Goal: Task Accomplishment & Management: Manage account settings

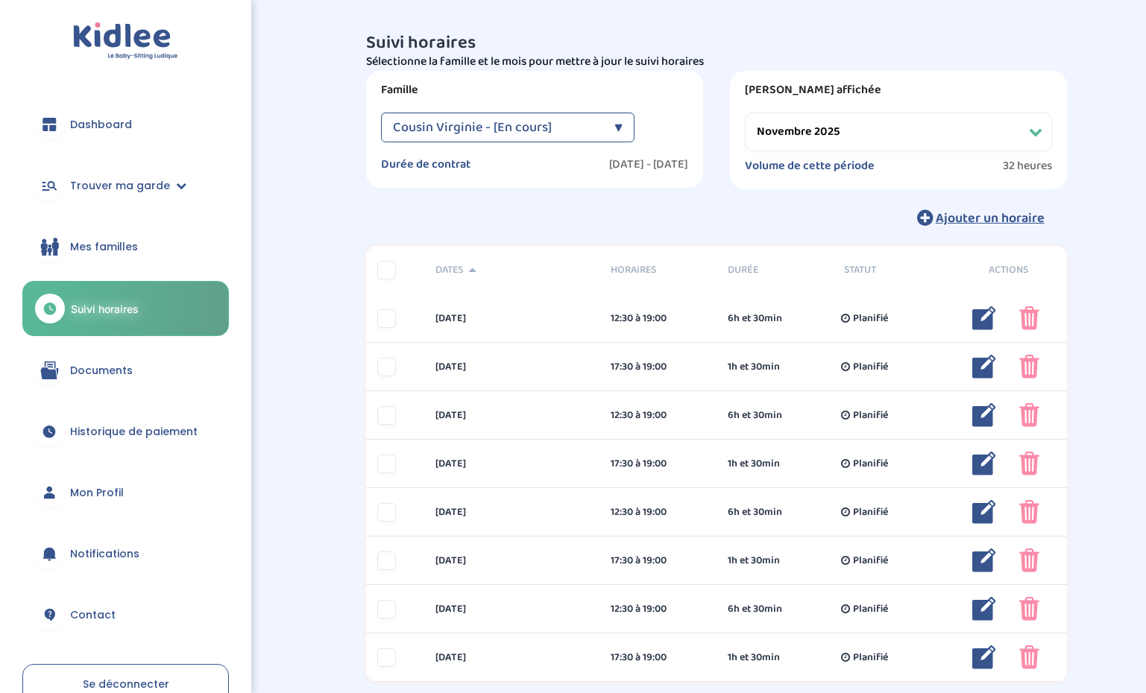
select select "novembre 2025"
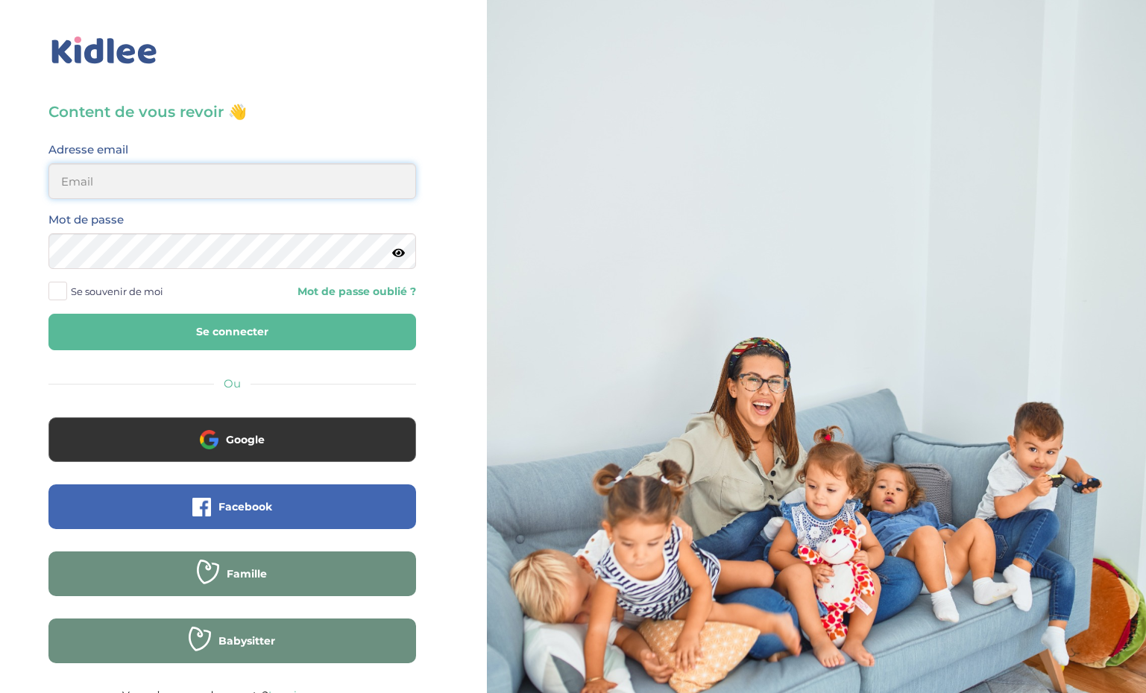
type input "[EMAIL_ADDRESS][DOMAIN_NAME]"
click at [206, 325] on button "Se connecter" at bounding box center [231, 332] width 367 height 37
click at [61, 291] on span at bounding box center [57, 291] width 19 height 19
click at [0, 0] on input "Se souvenir de moi" at bounding box center [0, 0] width 0 height 0
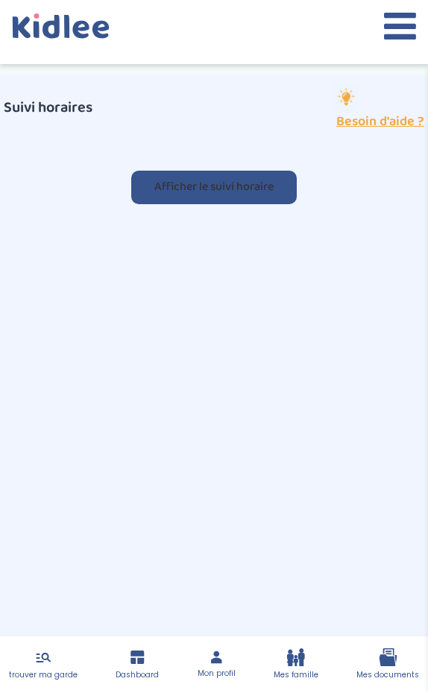
click at [251, 183] on button "Afficher le suivi horaire" at bounding box center [213, 188] width 165 height 34
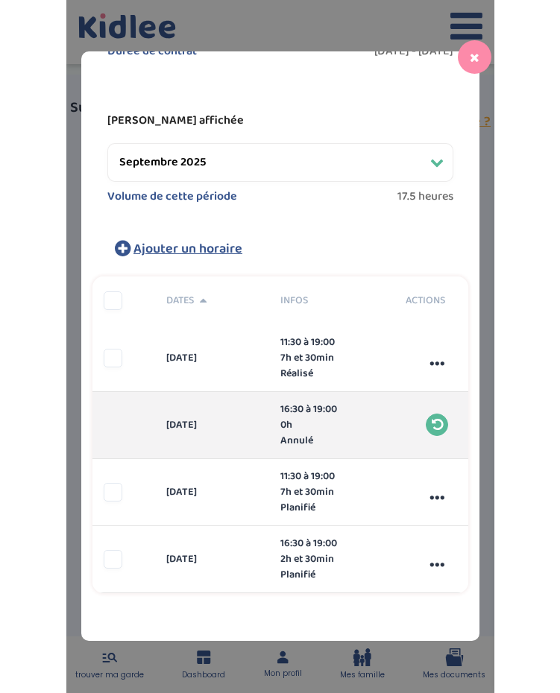
scroll to position [137, 0]
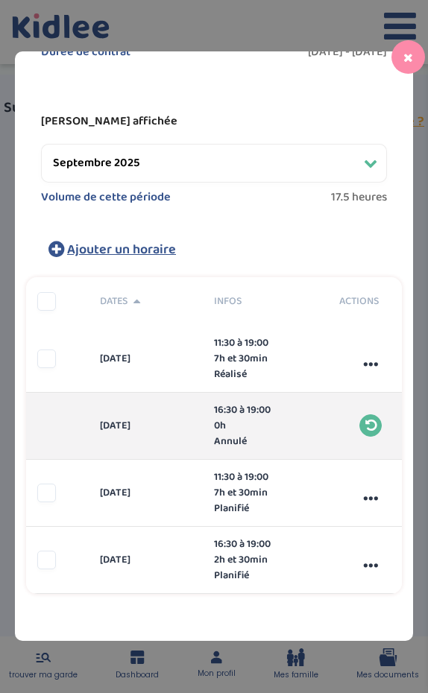
drag, startPoint x: 420, startPoint y: 148, endPoint x: 505, endPoint y: 149, distance: 85.0
click at [428, 149] on html "trouver ma garde Dashboard Mon profil Mes famille Mes documents Dashboard Trouv…" at bounding box center [214, 384] width 428 height 768
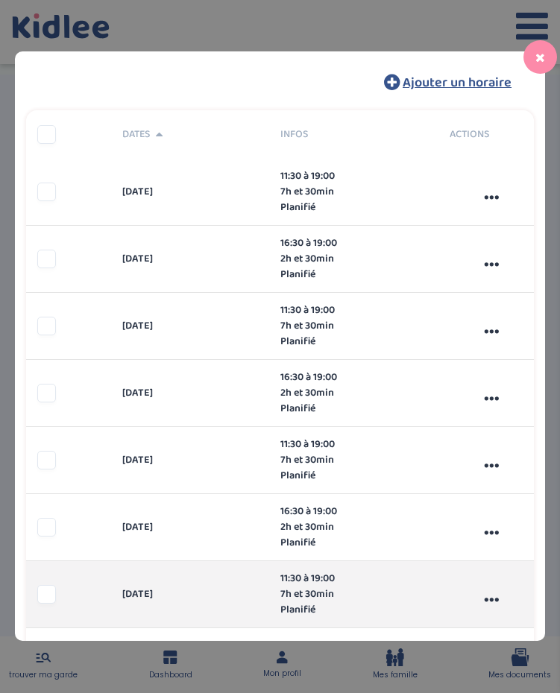
scroll to position [303, 0]
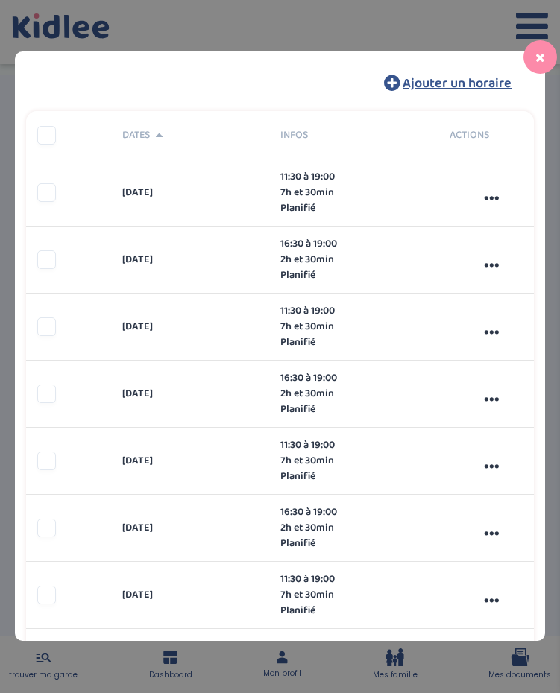
click at [541, 52] on icon at bounding box center [540, 57] width 10 height 12
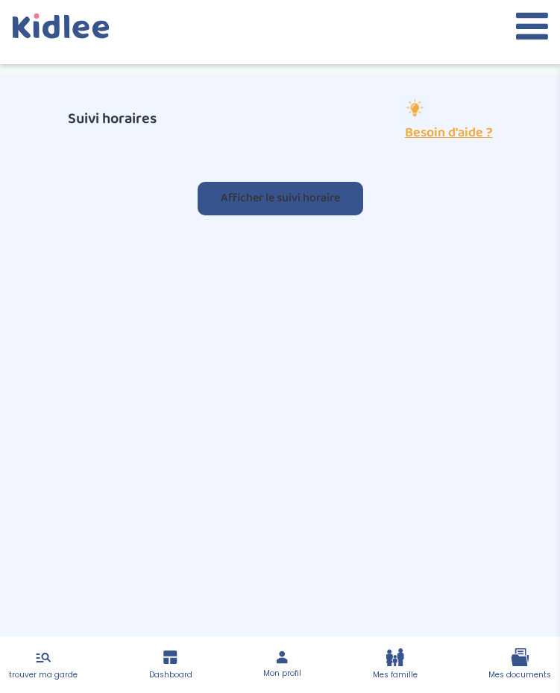
click at [321, 201] on button "Afficher le suivi horaire" at bounding box center [280, 199] width 165 height 34
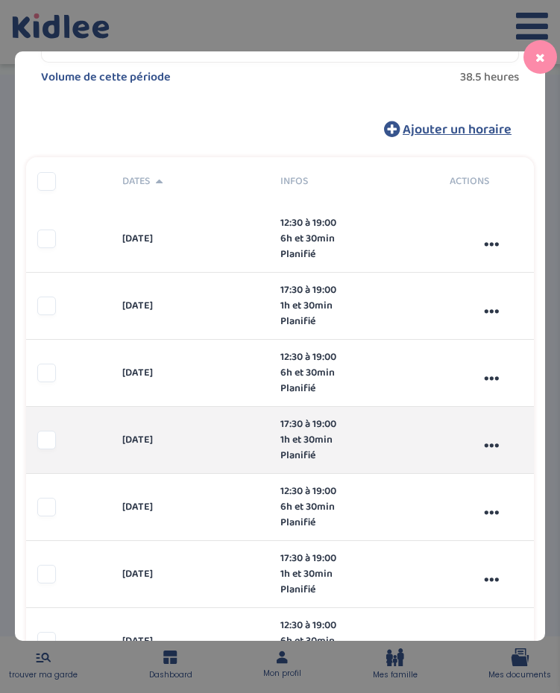
scroll to position [256, 0]
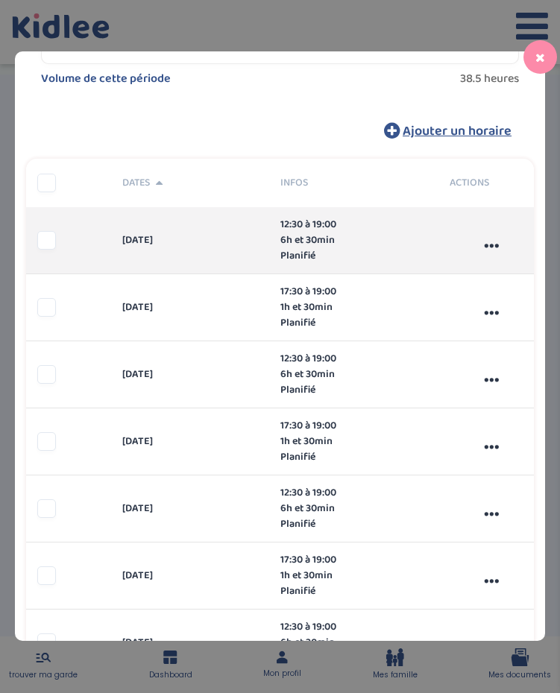
click at [490, 247] on div "..." at bounding box center [491, 241] width 85 height 40
click at [485, 271] on span "Modifier" at bounding box center [496, 275] width 40 height 16
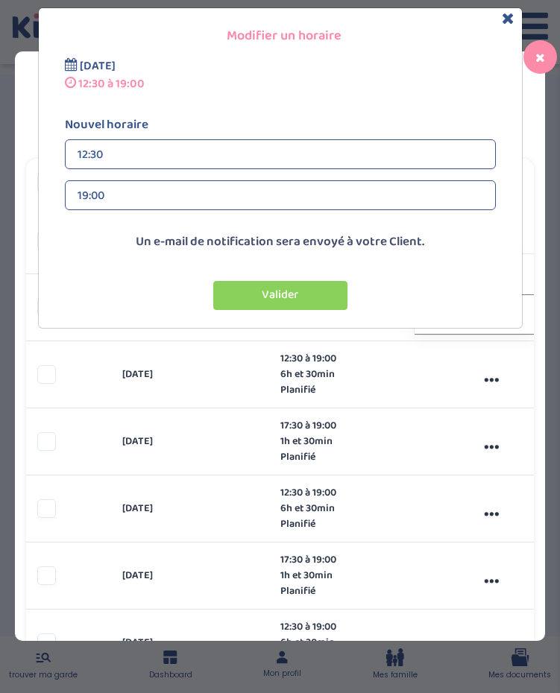
click at [218, 157] on div "12:30" at bounding box center [281, 155] width 406 height 30
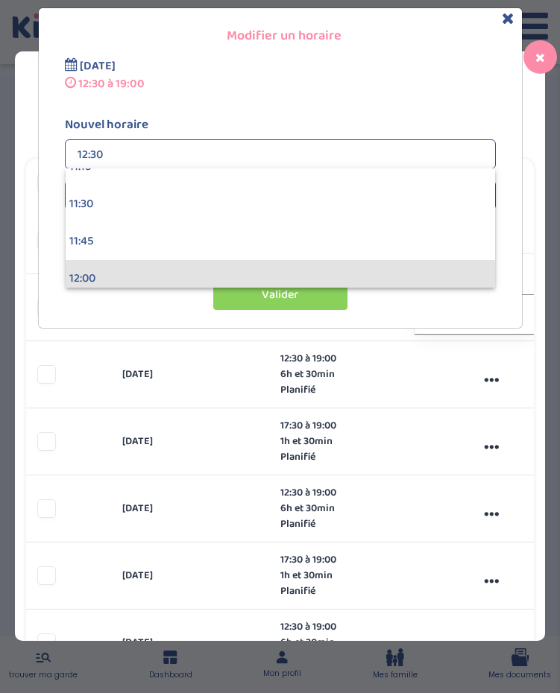
scroll to position [1697, 0]
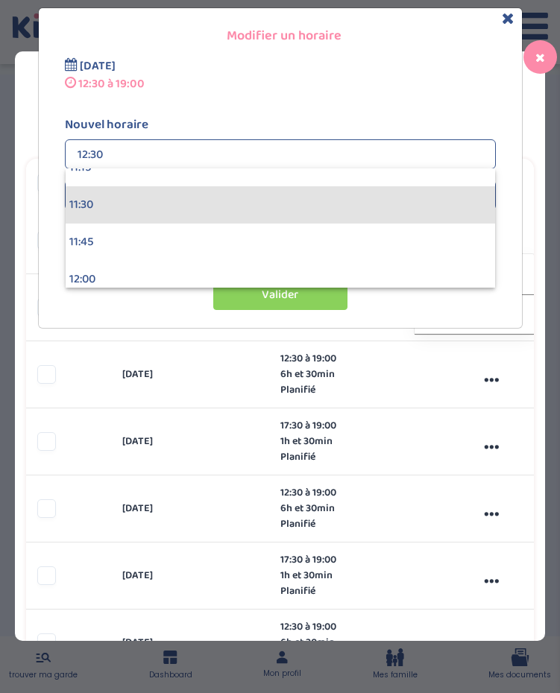
click at [127, 214] on div "11:30" at bounding box center [280, 204] width 429 height 37
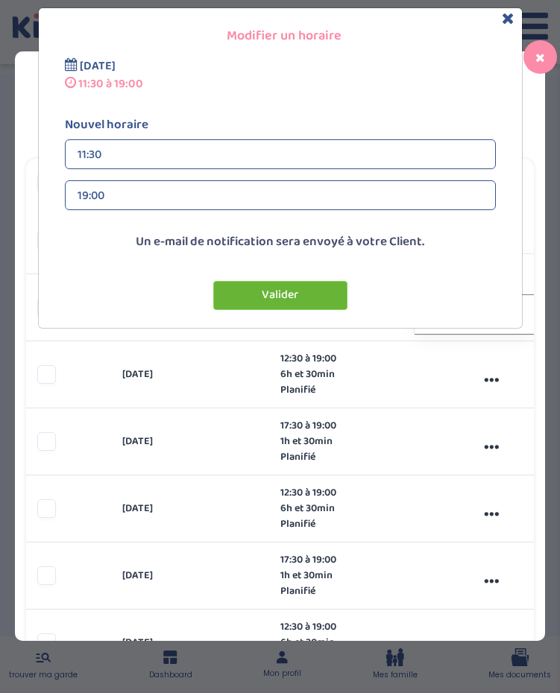
click at [269, 290] on button "Valider" at bounding box center [280, 295] width 134 height 29
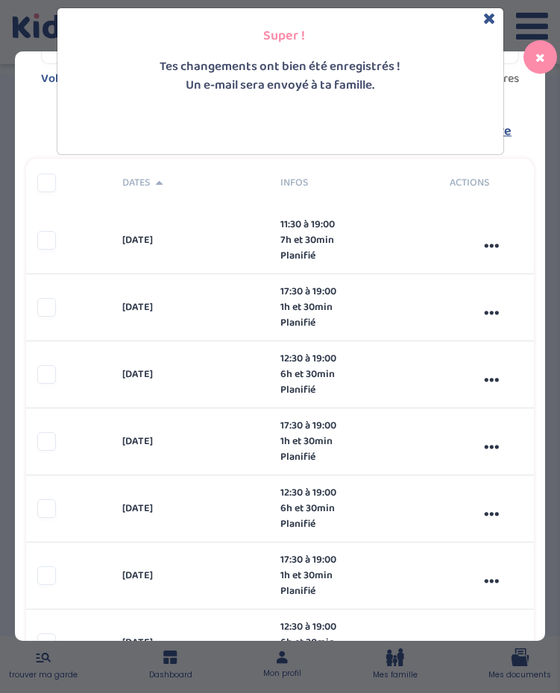
click at [309, 291] on div "Super ! Tes changements ont bien été enregistrés ! Un e-mail sera envoyé à ta f…" at bounding box center [280, 346] width 560 height 693
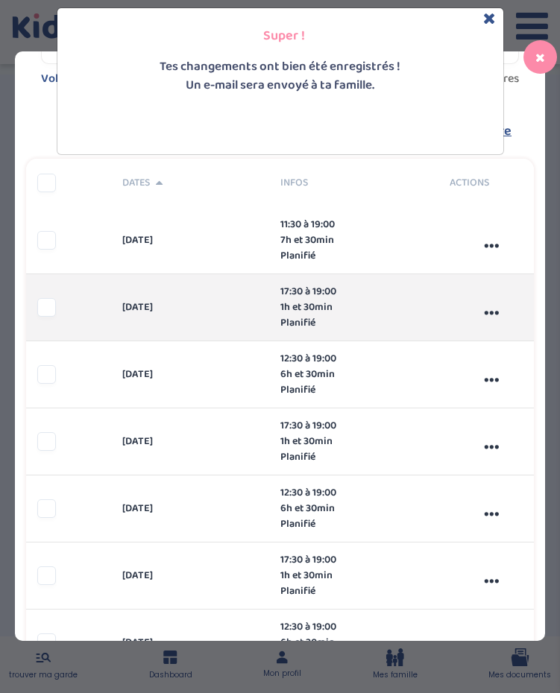
click at [309, 291] on div "17:30 à 19:00" at bounding box center [364, 292] width 169 height 16
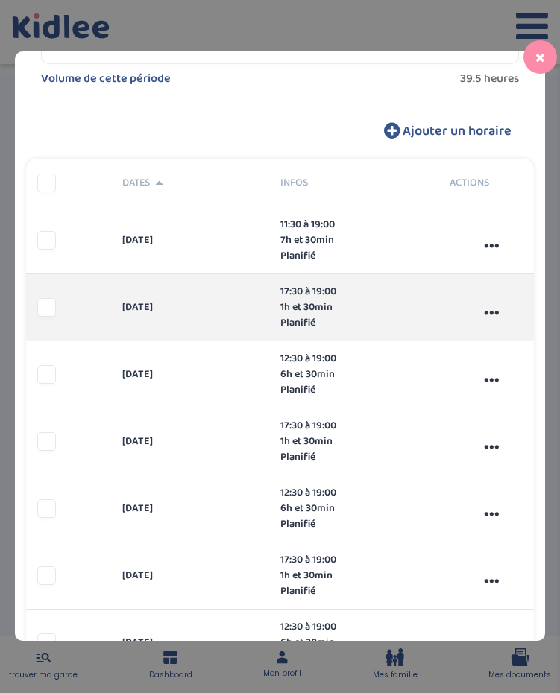
click at [492, 309] on div "..." at bounding box center [491, 308] width 85 height 40
click at [470, 337] on div "Modifier" at bounding box center [474, 341] width 104 height 25
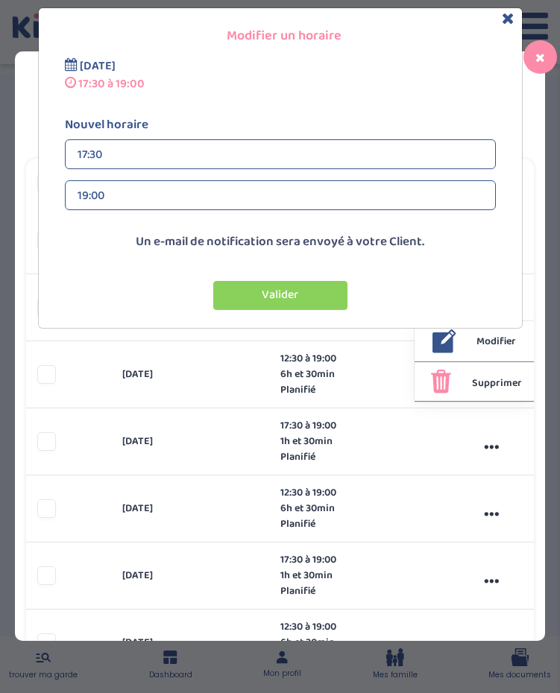
click at [200, 158] on div "17:30" at bounding box center [281, 155] width 406 height 30
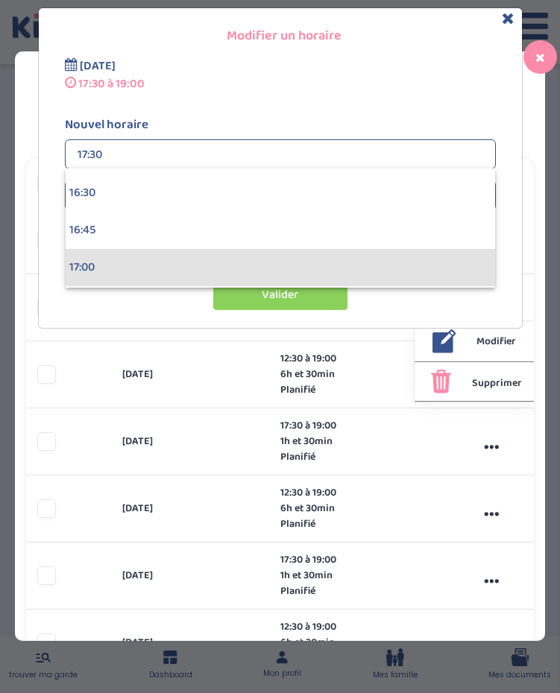
scroll to position [2449, 0]
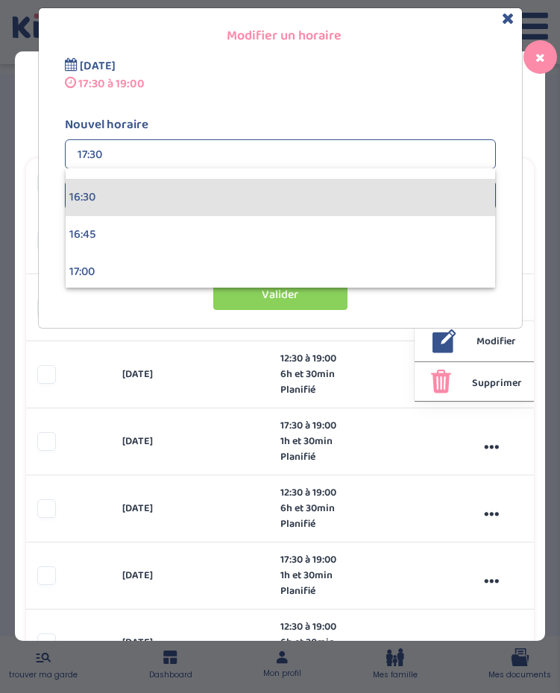
click at [168, 201] on div "16:30" at bounding box center [280, 197] width 429 height 37
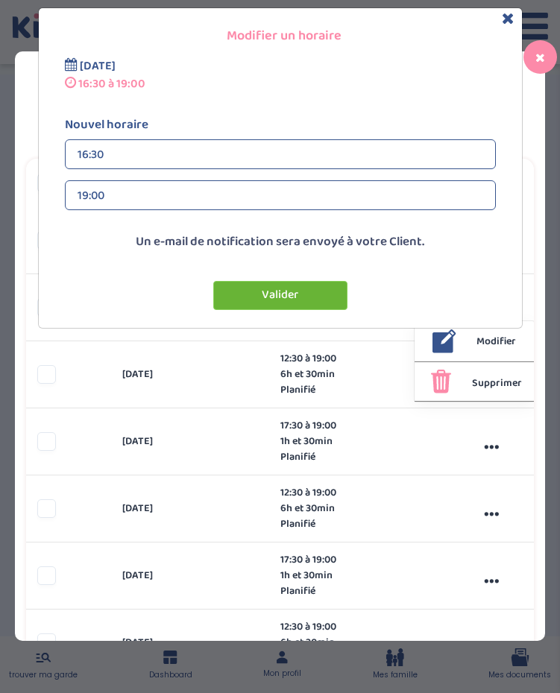
click at [219, 287] on button "Valider" at bounding box center [280, 295] width 134 height 29
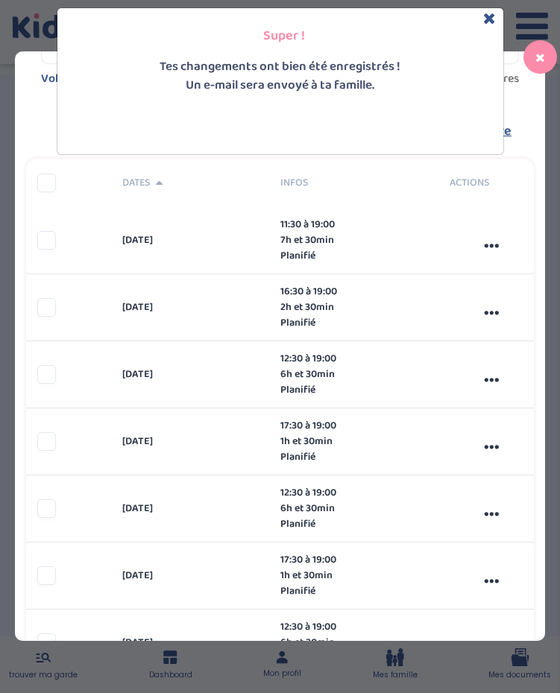
click at [492, 378] on div "Super ! Tes changements ont bien été enregistrés ! Un e-mail sera envoyé à ta f…" at bounding box center [280, 346] width 560 height 693
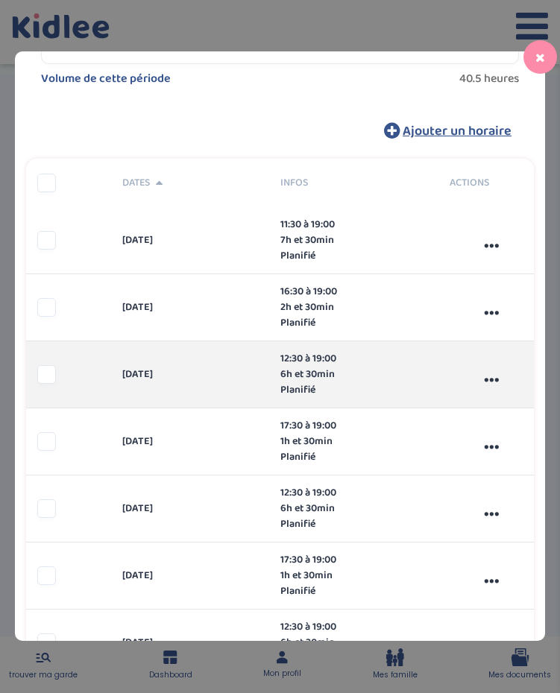
click at [492, 378] on div "..." at bounding box center [491, 375] width 85 height 40
click at [484, 401] on span "Modifier" at bounding box center [496, 409] width 40 height 16
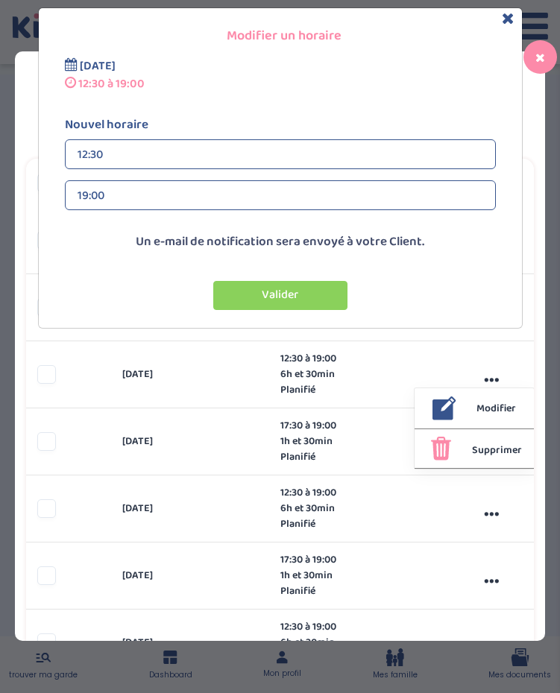
click at [302, 157] on div "12:30" at bounding box center [281, 155] width 406 height 30
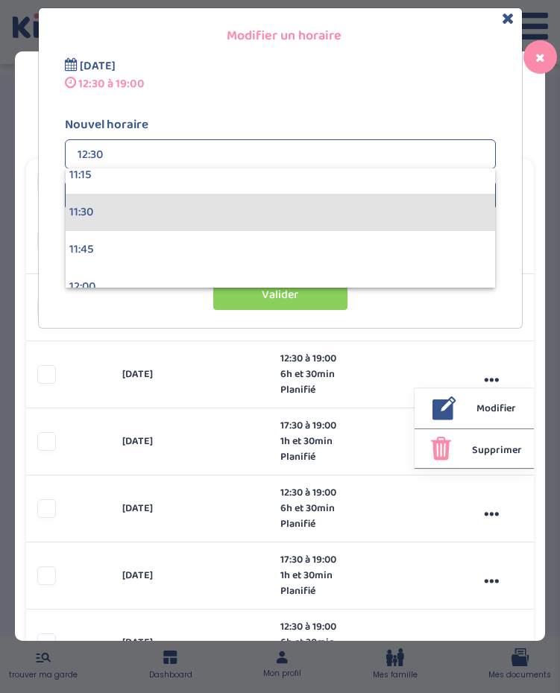
scroll to position [1676, 0]
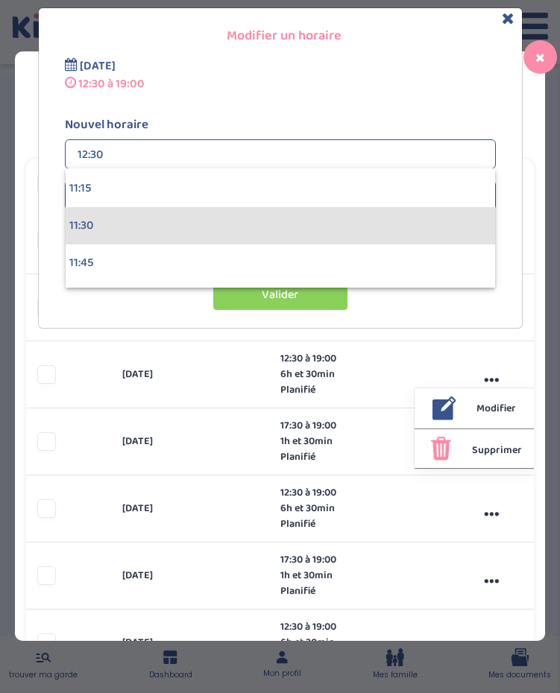
click at [171, 221] on div "11:30" at bounding box center [280, 225] width 429 height 37
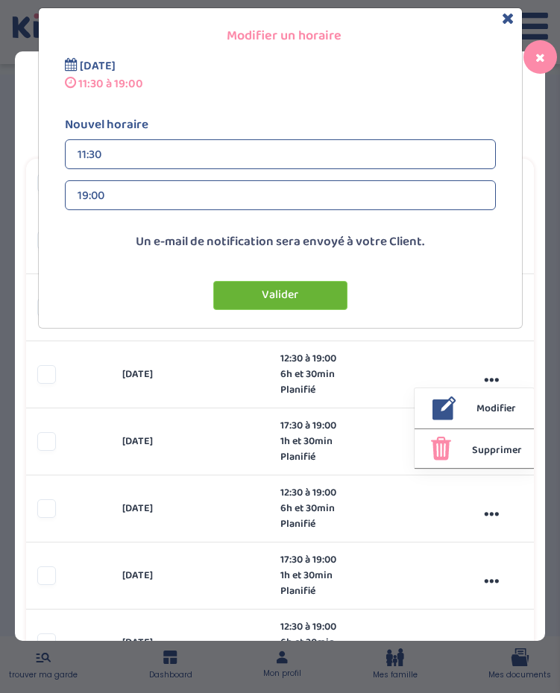
click at [250, 288] on button "Valider" at bounding box center [280, 295] width 134 height 29
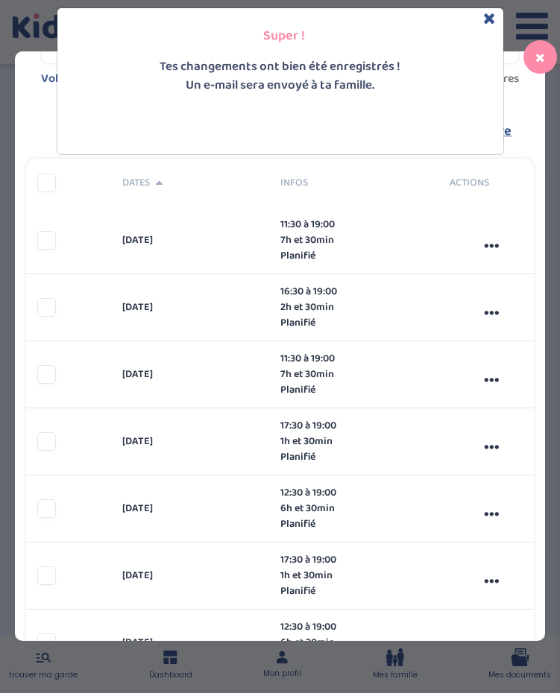
scroll to position [69, 0]
click at [486, 445] on div "Super ! Tes changements ont bien été enregistrés ! Un e-mail sera envoyé à ta f…" at bounding box center [280, 346] width 560 height 693
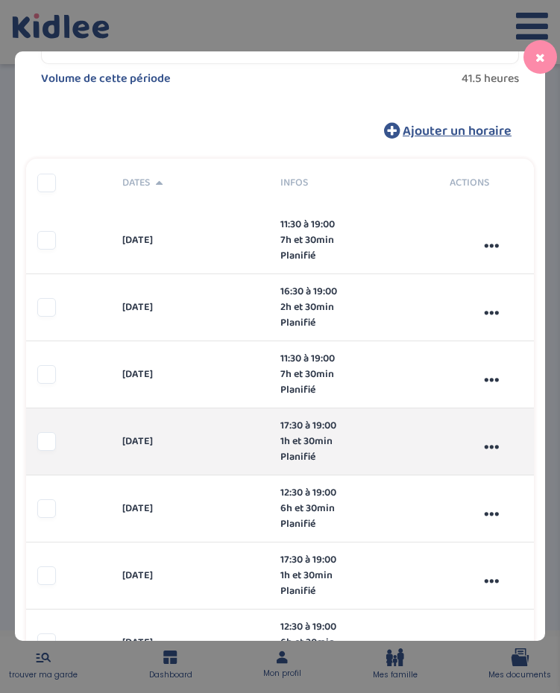
click at [493, 448] on div "..." at bounding box center [491, 442] width 85 height 40
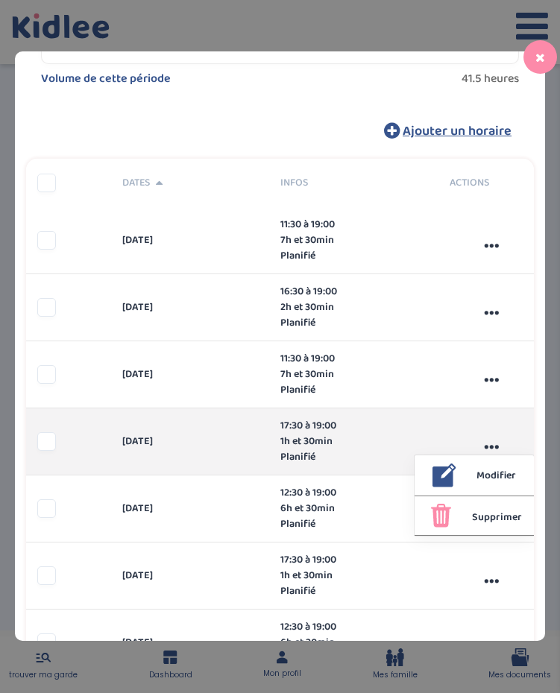
click at [496, 479] on span "Modifier" at bounding box center [496, 476] width 40 height 16
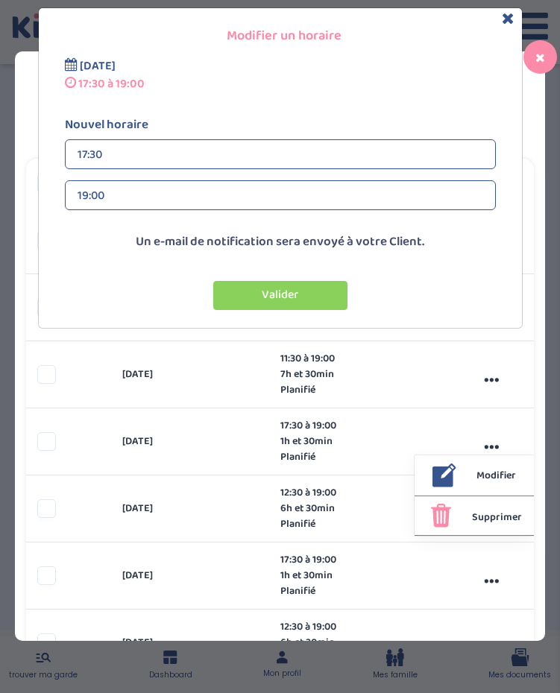
click at [179, 147] on div "17:30" at bounding box center [281, 155] width 406 height 30
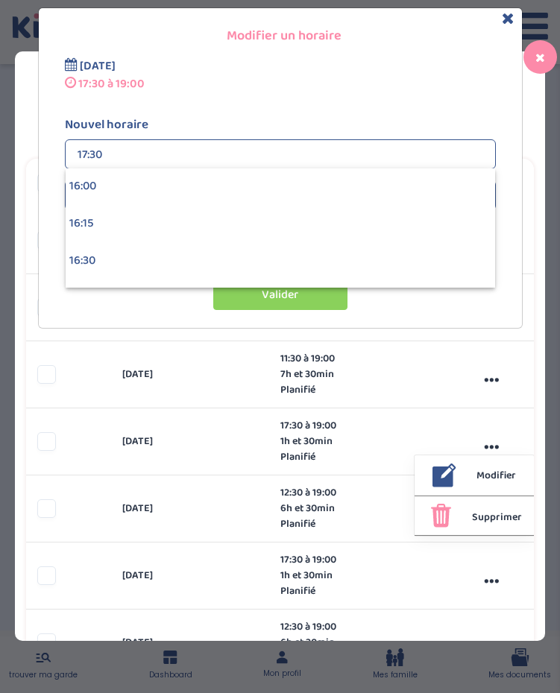
scroll to position [2389, 0]
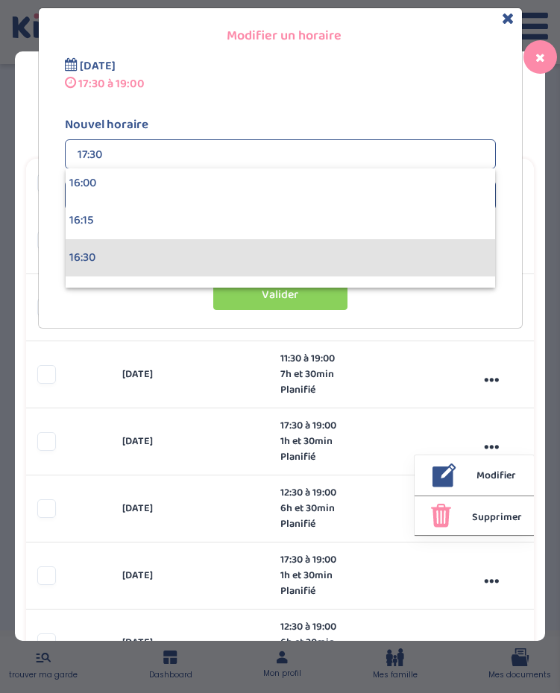
click at [136, 260] on div "16:30" at bounding box center [280, 257] width 429 height 37
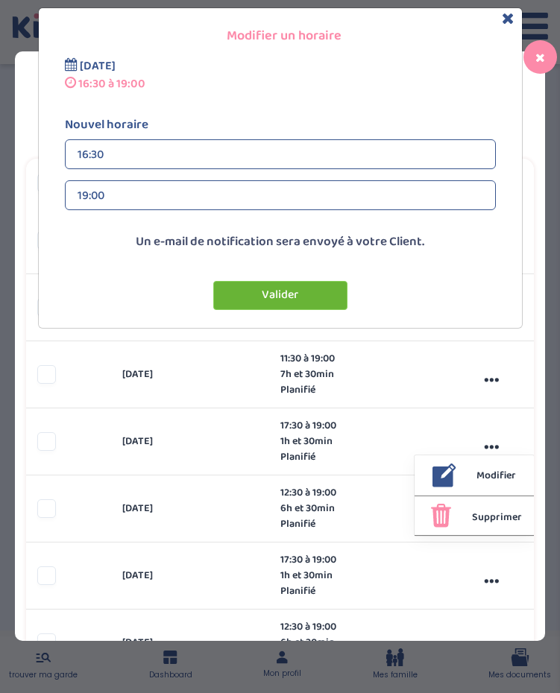
click at [256, 297] on button "Valider" at bounding box center [280, 295] width 134 height 29
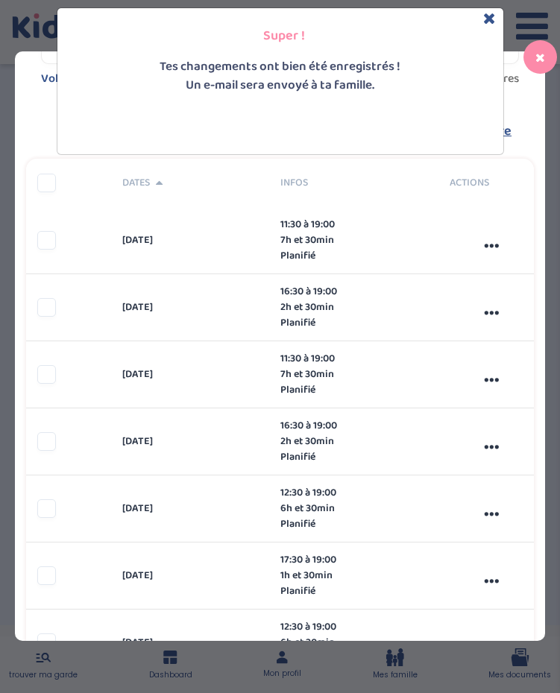
scroll to position [75, 0]
click at [489, 513] on div "Super ! Tes changements ont bien été enregistrés ! Un e-mail sera envoyé à ta f…" at bounding box center [280, 346] width 560 height 693
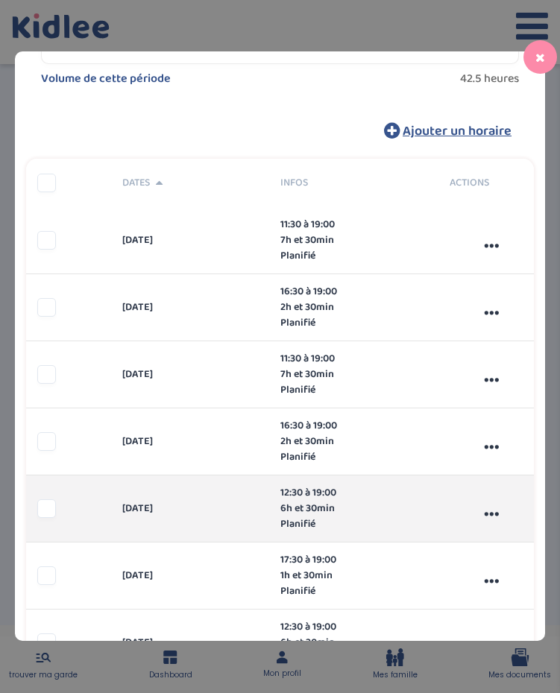
click at [489, 513] on div "..." at bounding box center [491, 509] width 85 height 40
click at [484, 540] on span "Modifier" at bounding box center [496, 543] width 40 height 16
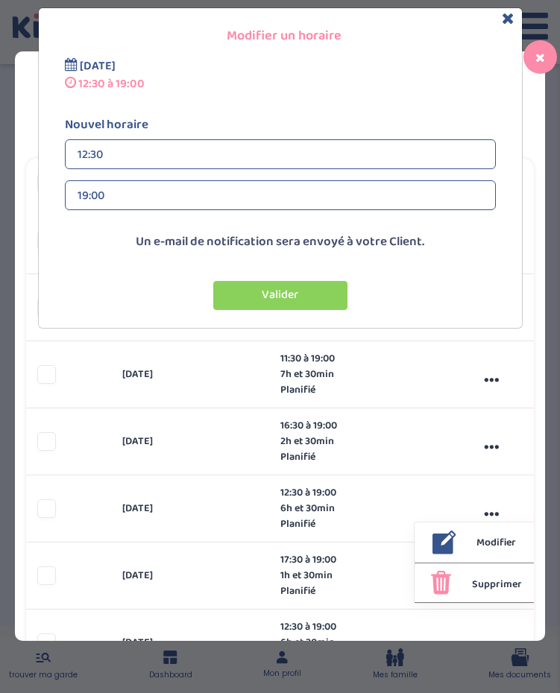
click at [276, 160] on div "12:30" at bounding box center [281, 155] width 406 height 30
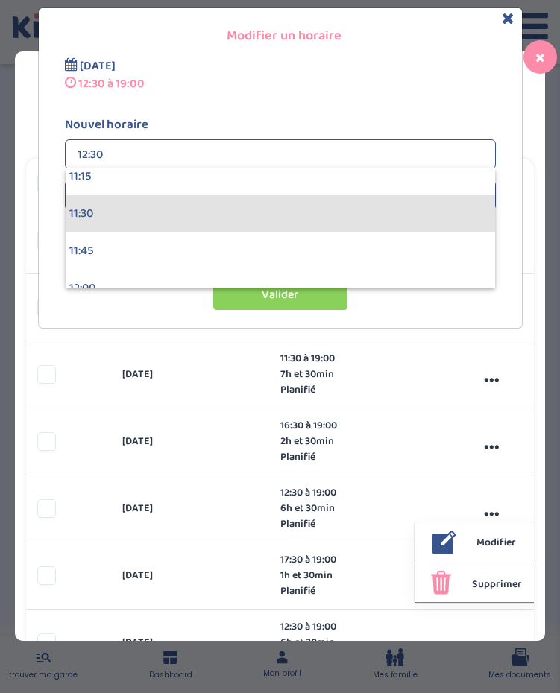
scroll to position [1682, 0]
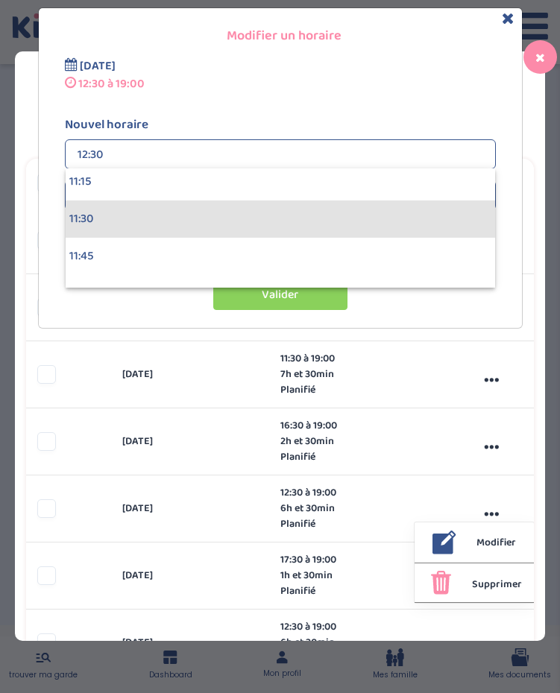
click at [240, 212] on div "11:30" at bounding box center [280, 219] width 429 height 37
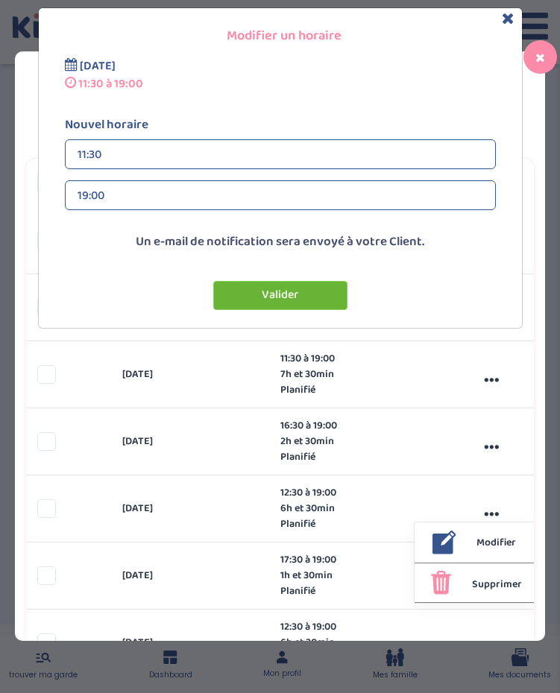
click at [281, 292] on button "Valider" at bounding box center [280, 295] width 134 height 29
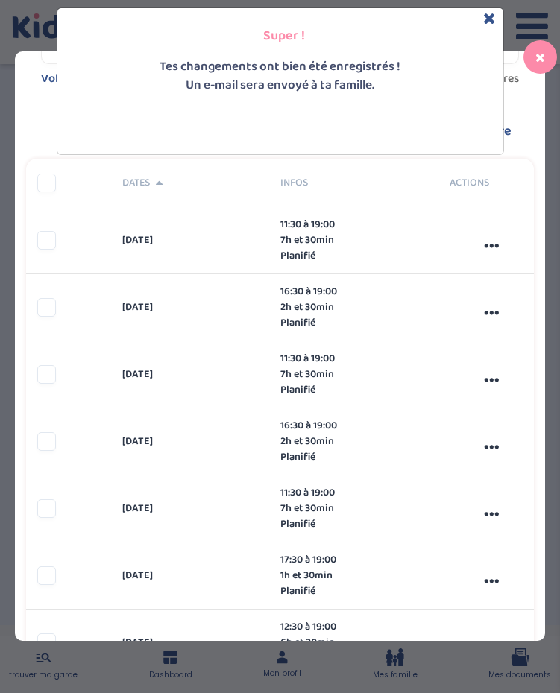
scroll to position [75, 0]
click at [490, 577] on div "Super ! Tes changements ont bien été enregistrés ! Un e-mail sera envoyé à ta f…" at bounding box center [280, 346] width 560 height 693
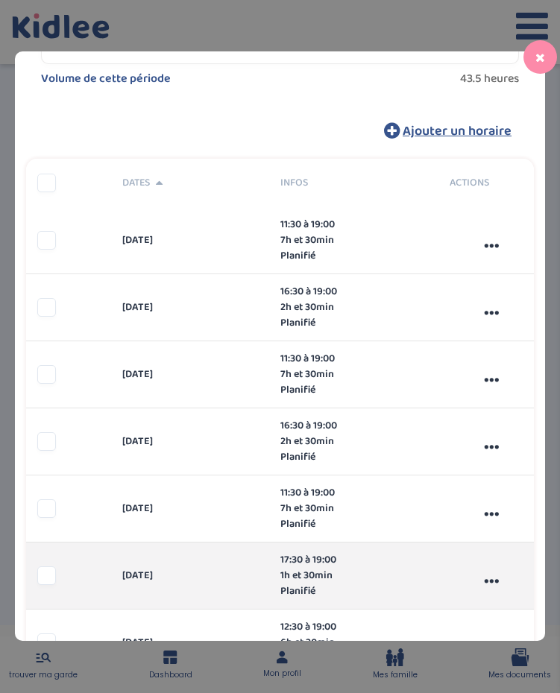
click at [490, 577] on div "..." at bounding box center [491, 576] width 85 height 40
click at [479, 605] on span "Modifier" at bounding box center [496, 610] width 40 height 16
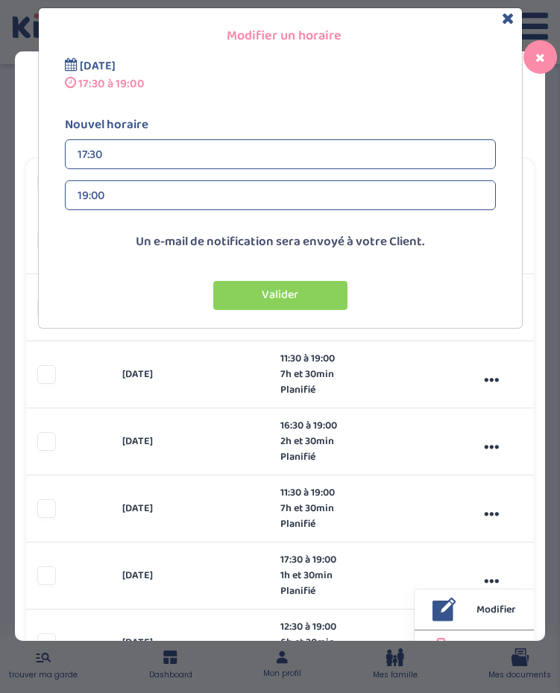
click at [189, 151] on div "17:30" at bounding box center [281, 155] width 406 height 30
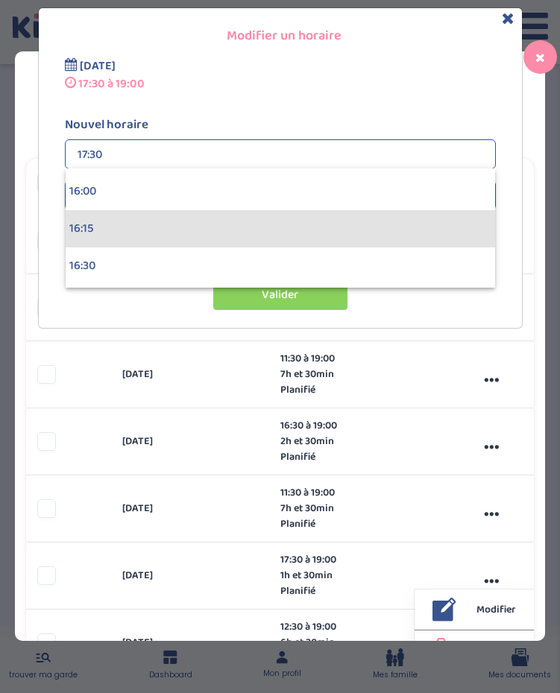
scroll to position [2386, 0]
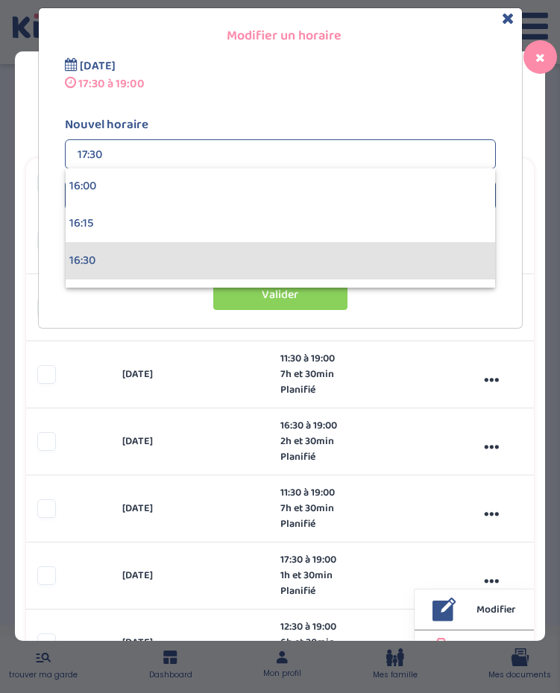
click at [147, 270] on div "16:30" at bounding box center [280, 260] width 429 height 37
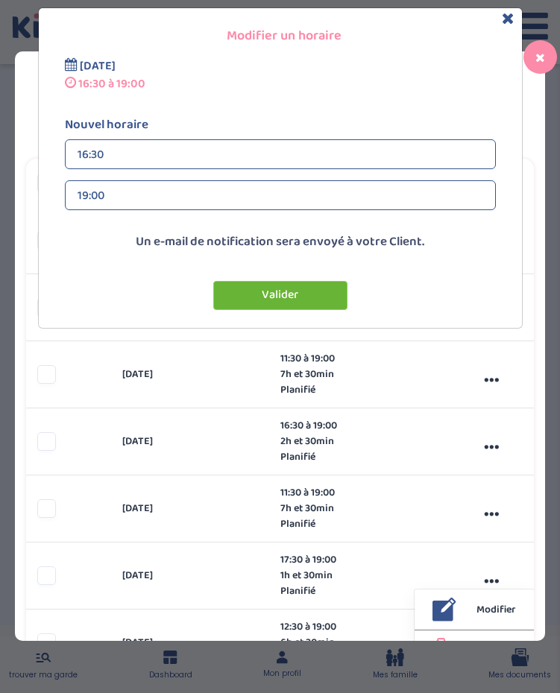
click at [224, 292] on button "Valider" at bounding box center [280, 295] width 134 height 29
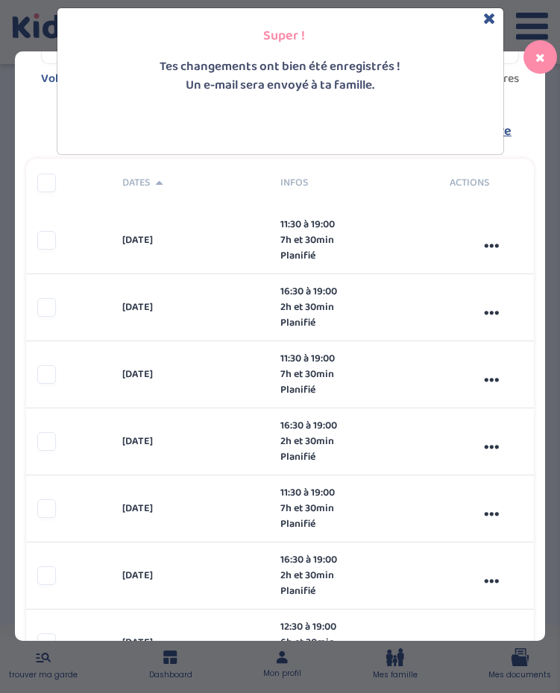
scroll to position [75, 0]
click at [487, 16] on icon "Close" at bounding box center [489, 18] width 13 height 16
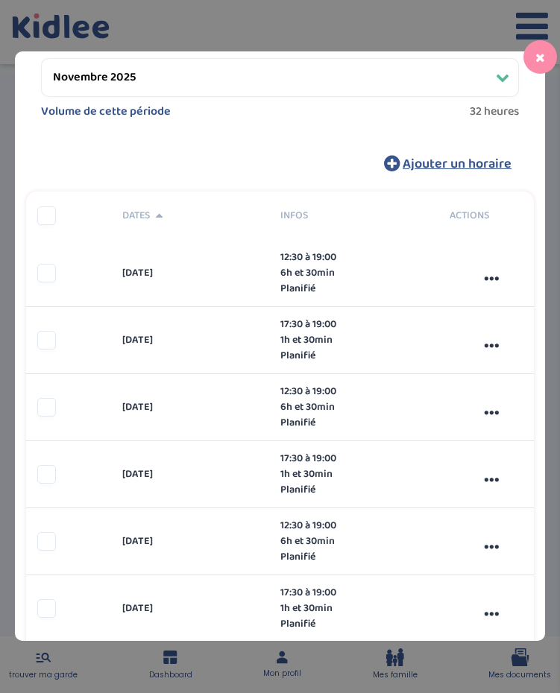
scroll to position [274, 0]
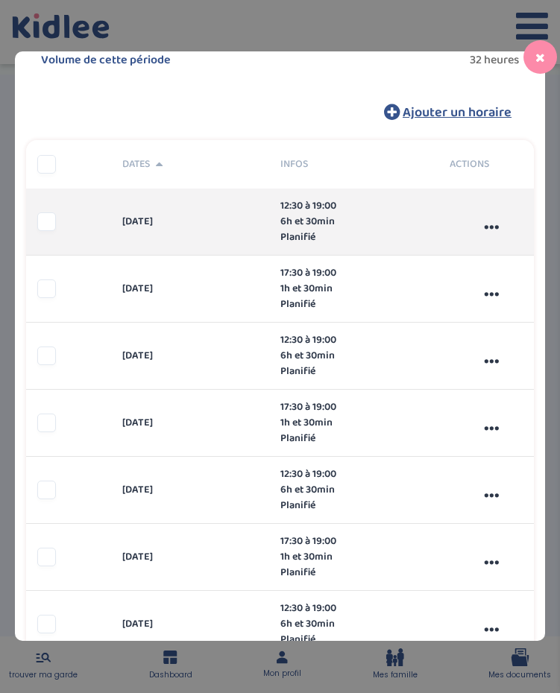
click at [490, 227] on div "..." at bounding box center [491, 222] width 85 height 40
click at [473, 254] on div "Modifier" at bounding box center [474, 255] width 104 height 25
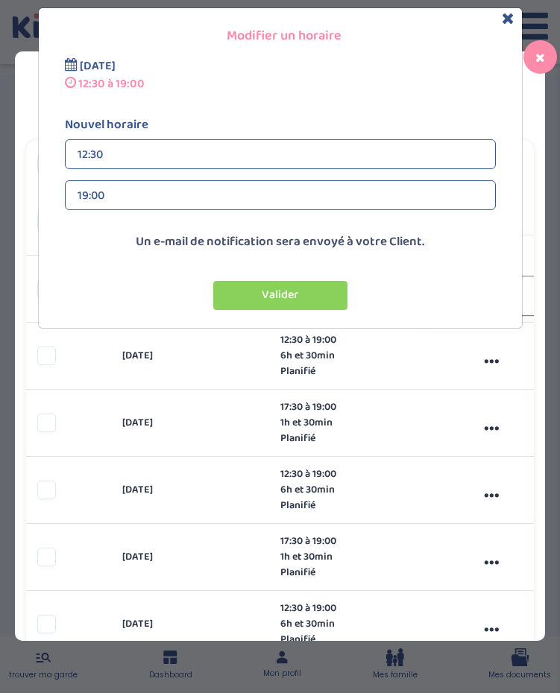
click at [247, 154] on div "12:30" at bounding box center [281, 155] width 406 height 30
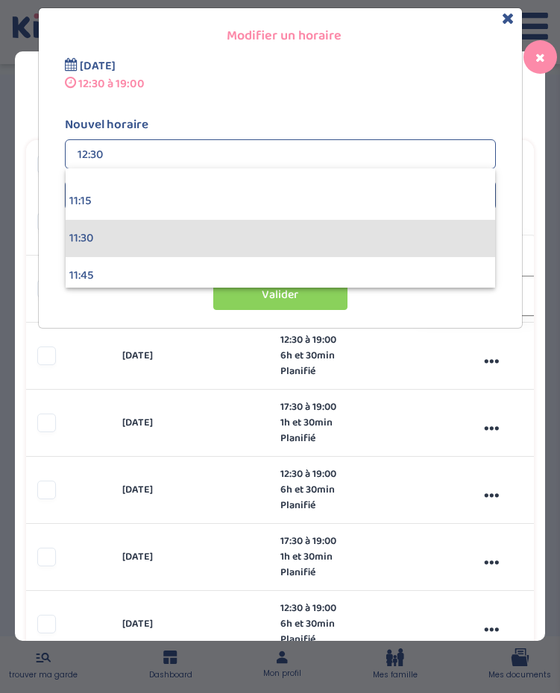
scroll to position [1659, 0]
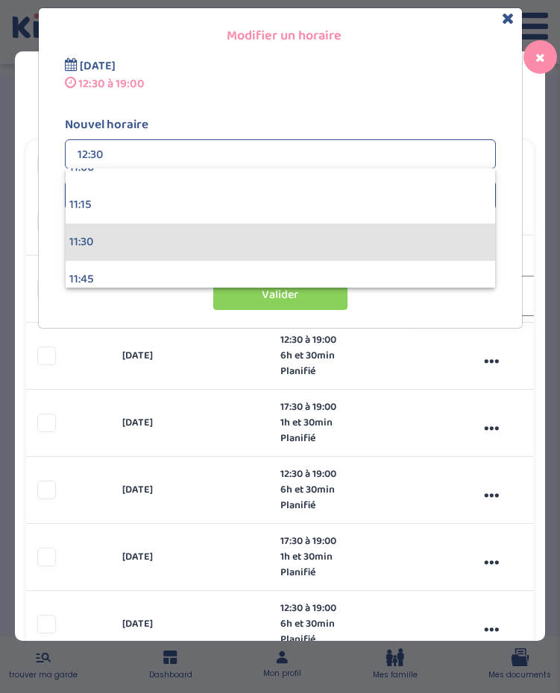
click at [171, 227] on div "11:30" at bounding box center [280, 242] width 429 height 37
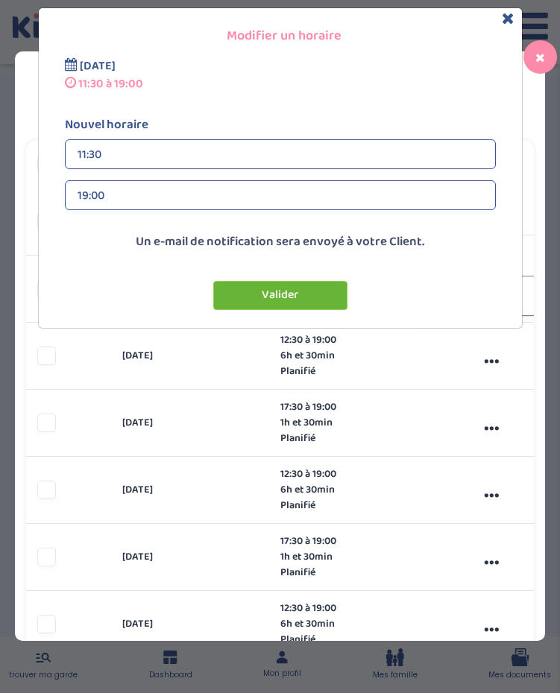
click at [313, 290] on button "Valider" at bounding box center [280, 295] width 134 height 29
click at [0, 0] on div "Super ! Tes changements ont bien été enregistrés ! Un e-mail sera envoyé à ta f…" at bounding box center [0, 0] width 0 height 0
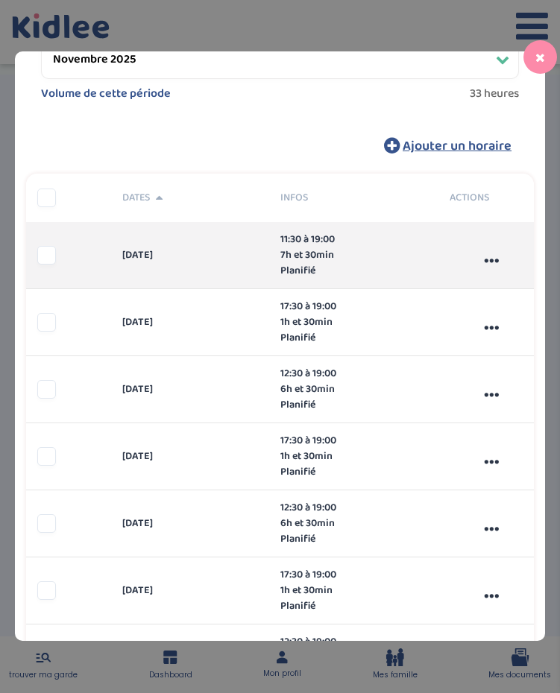
scroll to position [225, 0]
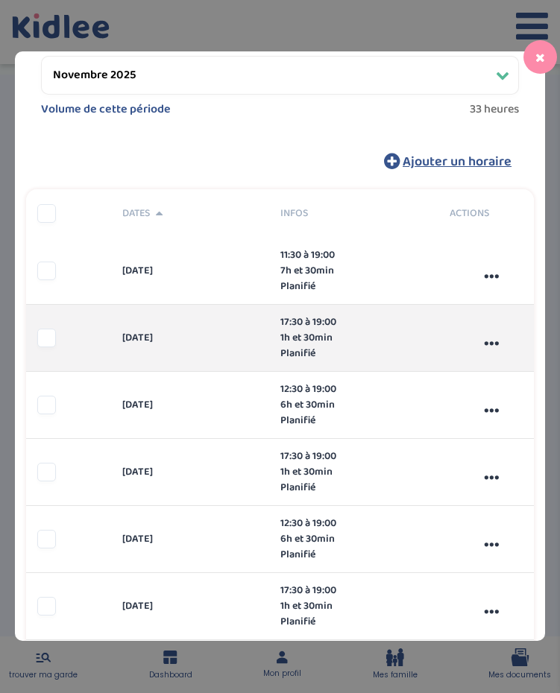
click at [490, 341] on div "..." at bounding box center [491, 338] width 85 height 40
click at [480, 365] on span "Modifier" at bounding box center [496, 373] width 40 height 16
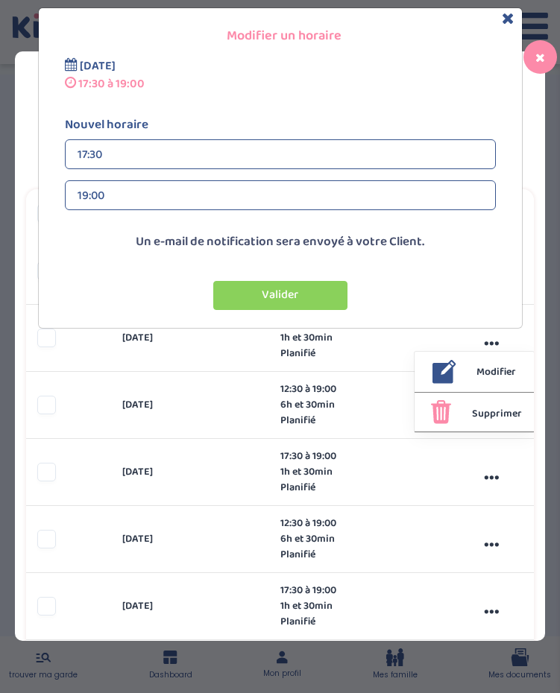
click at [228, 148] on div "17:30" at bounding box center [281, 155] width 406 height 30
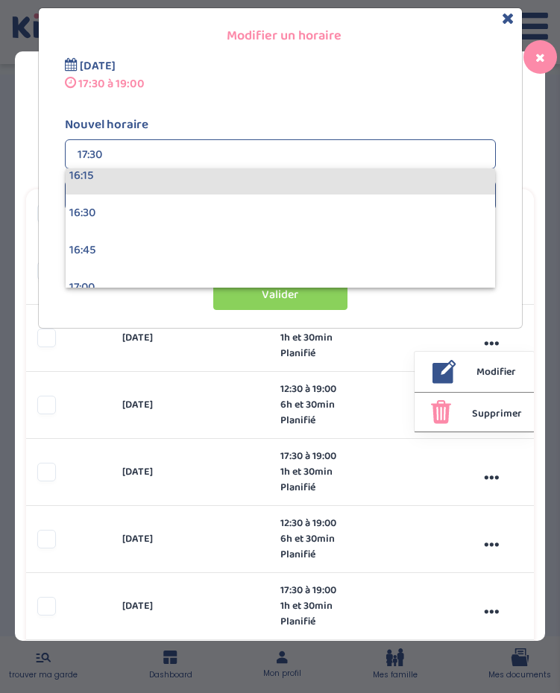
scroll to position [2435, 0]
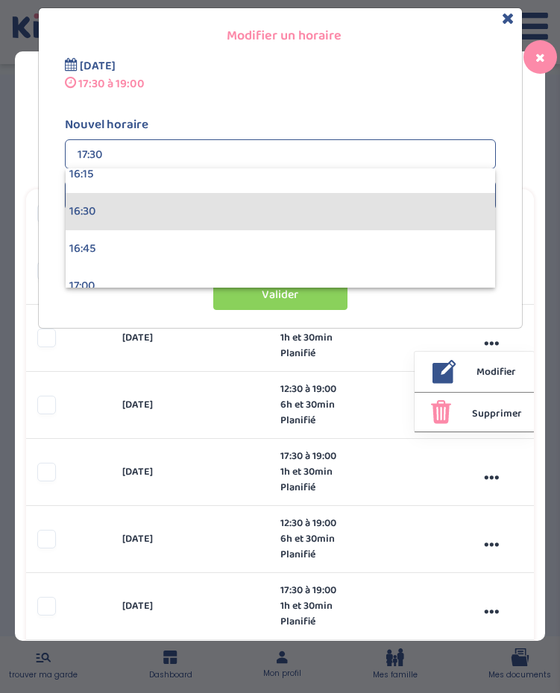
click at [160, 206] on div "16:30" at bounding box center [280, 211] width 429 height 37
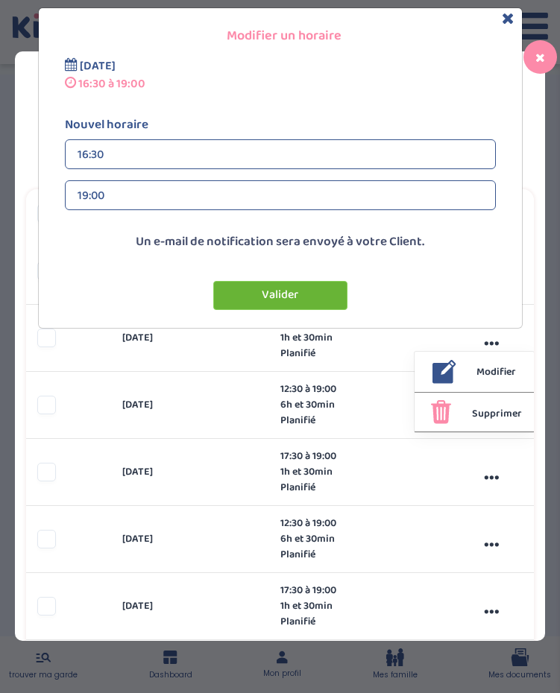
click at [259, 297] on button "Valider" at bounding box center [280, 295] width 134 height 29
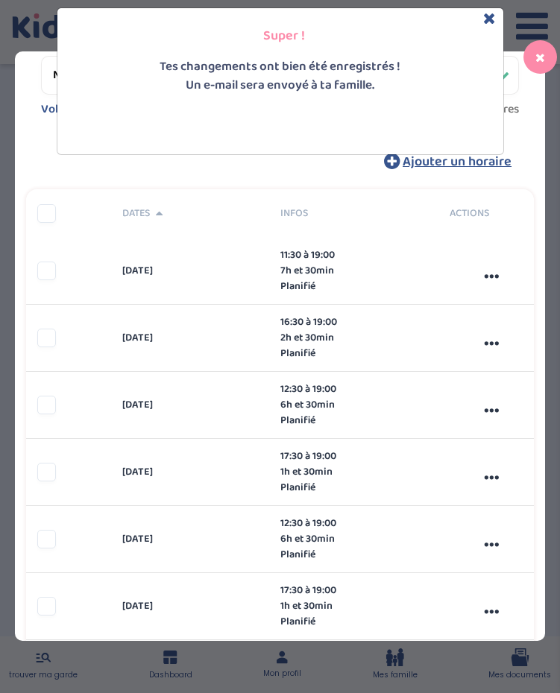
scroll to position [46, 0]
click at [490, 408] on div "Super ! Tes changements ont bien été enregistrés ! Un e-mail sera envoyé à ta f…" at bounding box center [280, 346] width 560 height 693
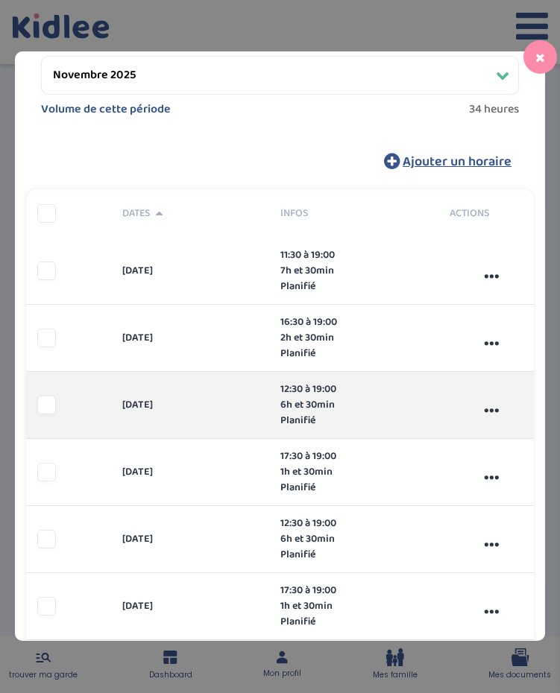
click at [490, 408] on div "..." at bounding box center [491, 405] width 85 height 40
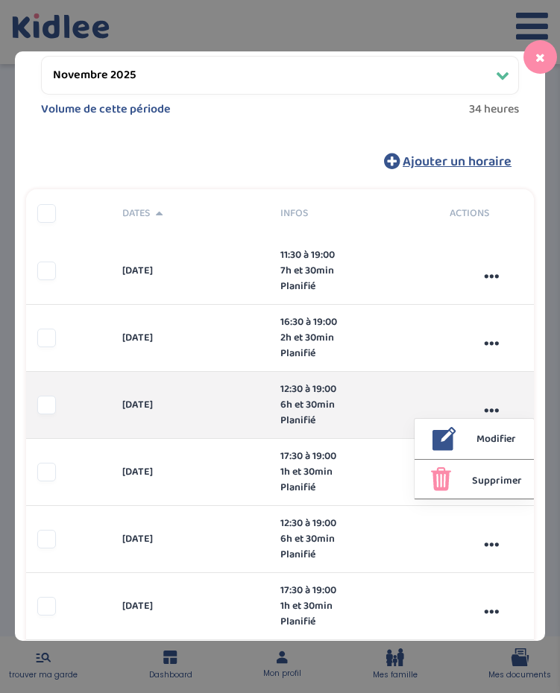
click at [487, 435] on span "Modifier" at bounding box center [496, 440] width 40 height 16
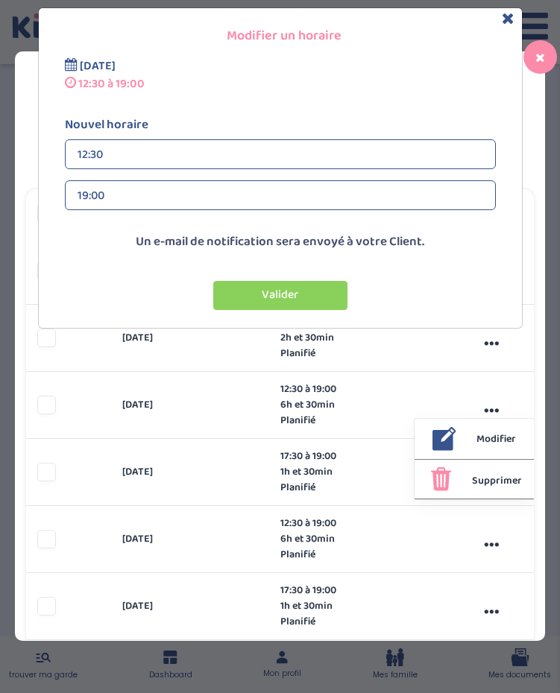
click at [256, 159] on div "12:30" at bounding box center [281, 155] width 406 height 30
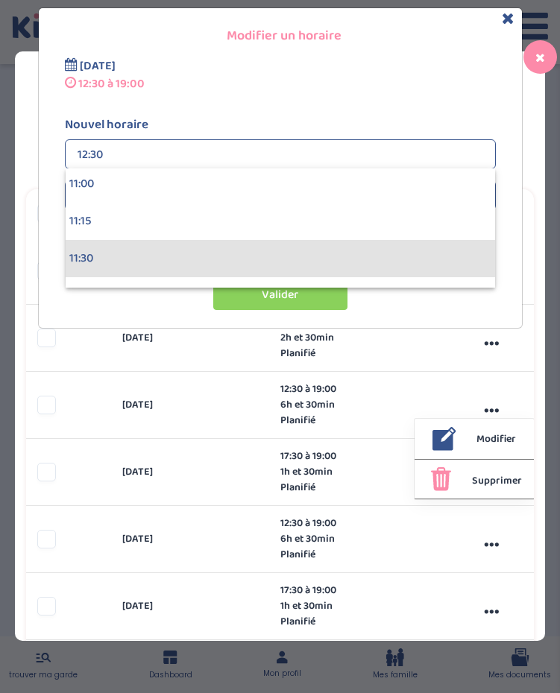
scroll to position [1642, 0]
click at [241, 256] on div "11:30" at bounding box center [280, 259] width 429 height 37
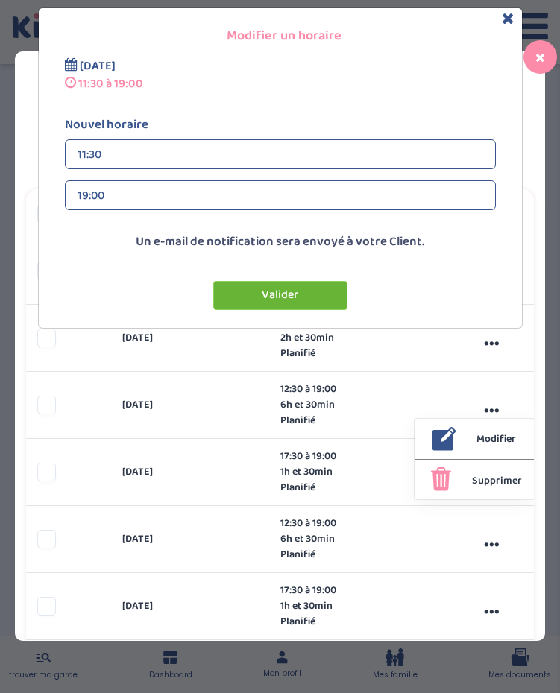
click at [283, 297] on button "Valider" at bounding box center [280, 295] width 134 height 29
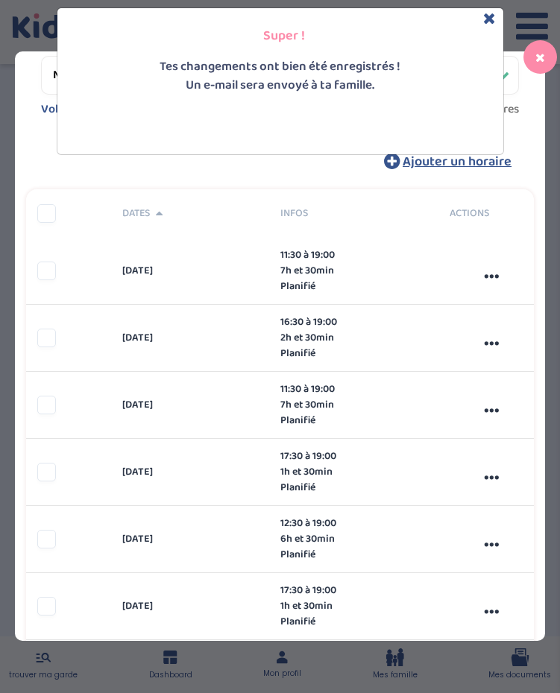
click at [490, 476] on div "Super ! Tes changements ont bien été enregistrés ! Un e-mail sera envoyé à ta f…" at bounding box center [280, 346] width 560 height 693
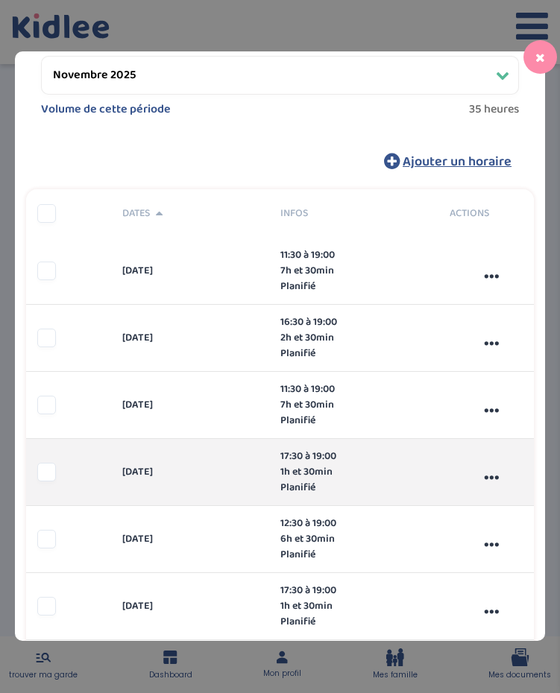
click at [490, 476] on div "..." at bounding box center [491, 472] width 85 height 40
click at [482, 505] on span "Modifier" at bounding box center [496, 507] width 40 height 16
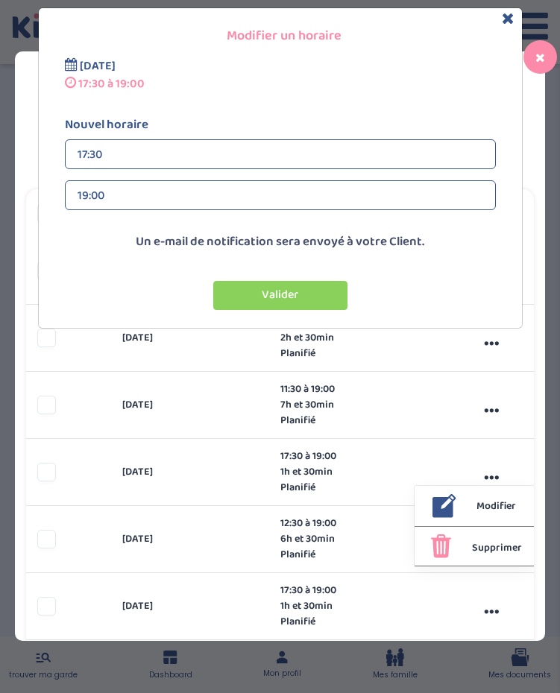
click at [276, 171] on div "Nouvel horaire 17:30 17:30 00:00 00:15 00:30 00:45 01:00 01:15 01:30 01:45 02:0…" at bounding box center [280, 169] width 453 height 107
click at [273, 157] on div "17:30" at bounding box center [281, 155] width 406 height 30
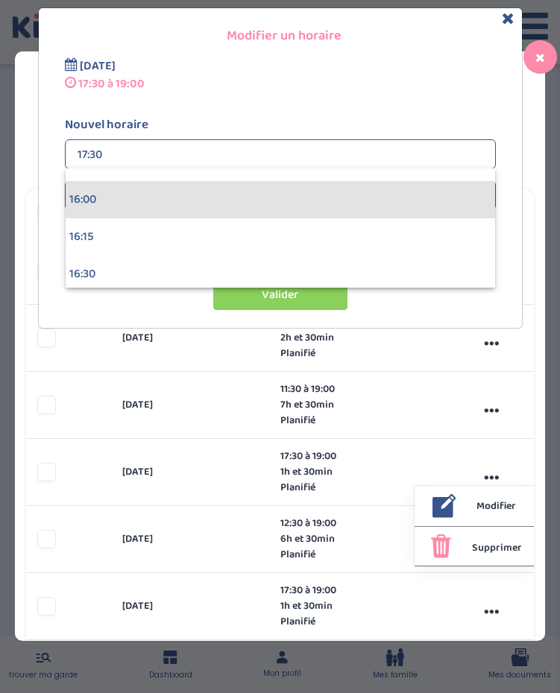
scroll to position [2379, 0]
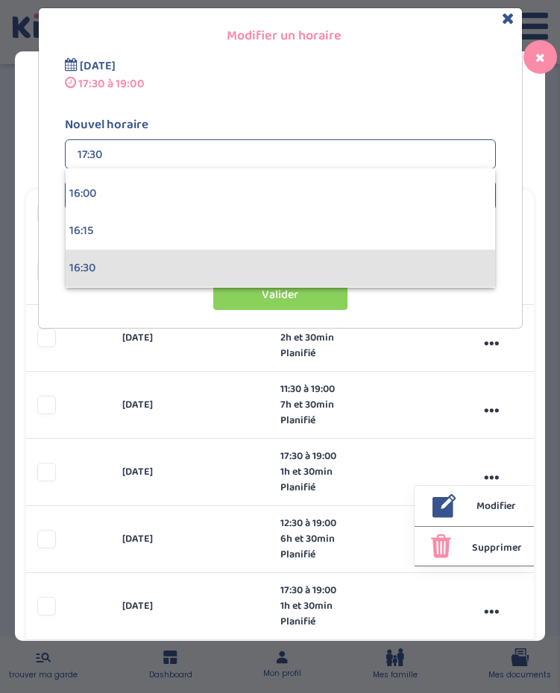
click at [248, 267] on div "16:30" at bounding box center [280, 268] width 429 height 37
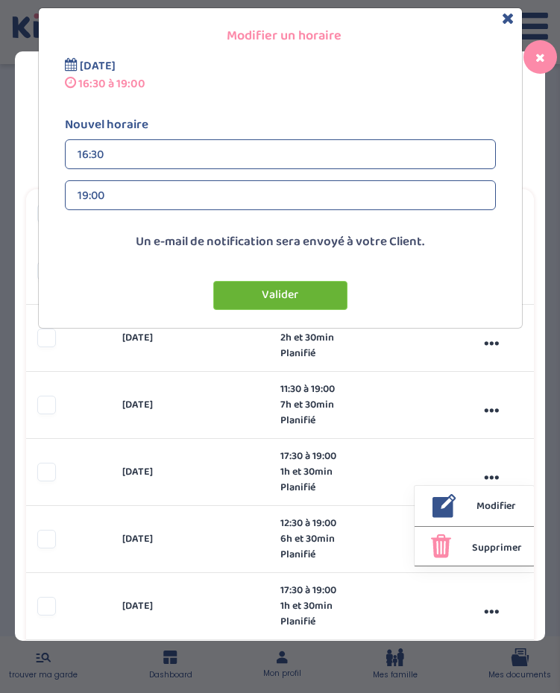
click at [267, 288] on button "Valider" at bounding box center [280, 295] width 134 height 29
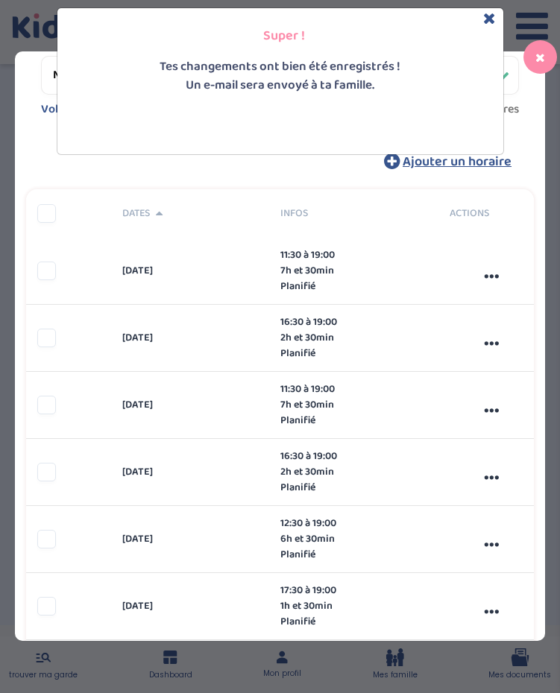
scroll to position [75, 0]
click at [491, 543] on div "Super ! Tes changements ont bien été enregistrés ! Un e-mail sera envoyé à ta f…" at bounding box center [280, 346] width 560 height 693
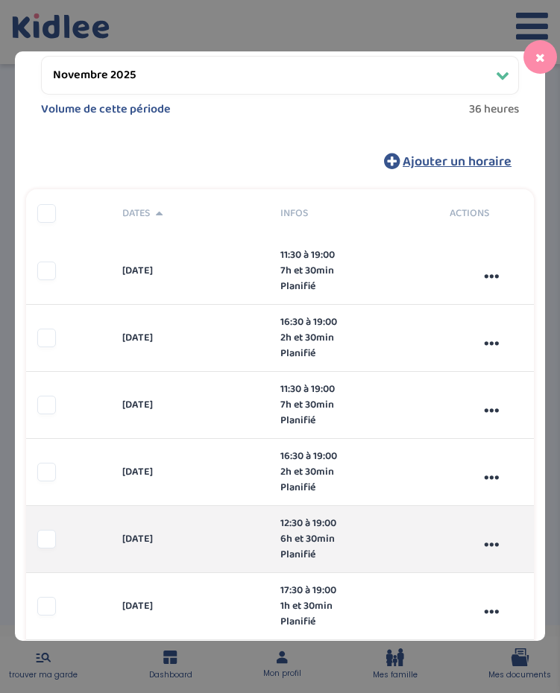
click at [491, 543] on div "..." at bounding box center [491, 540] width 85 height 40
click at [502, 570] on span "Modifier" at bounding box center [496, 574] width 40 height 16
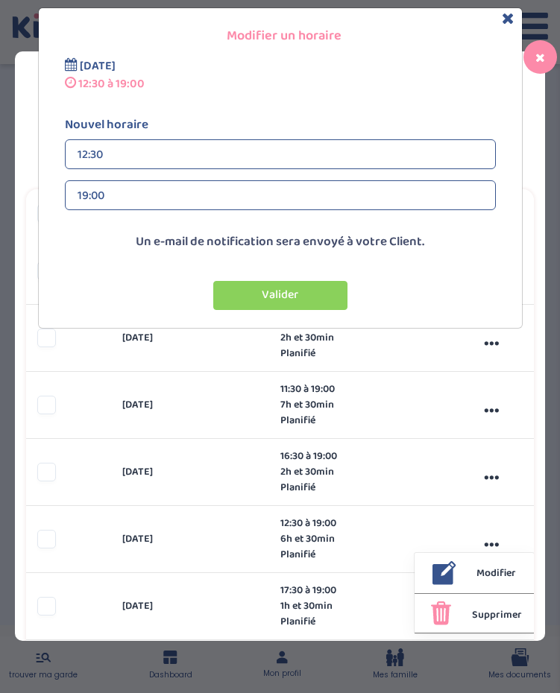
click at [165, 143] on div "12:30" at bounding box center [281, 155] width 406 height 30
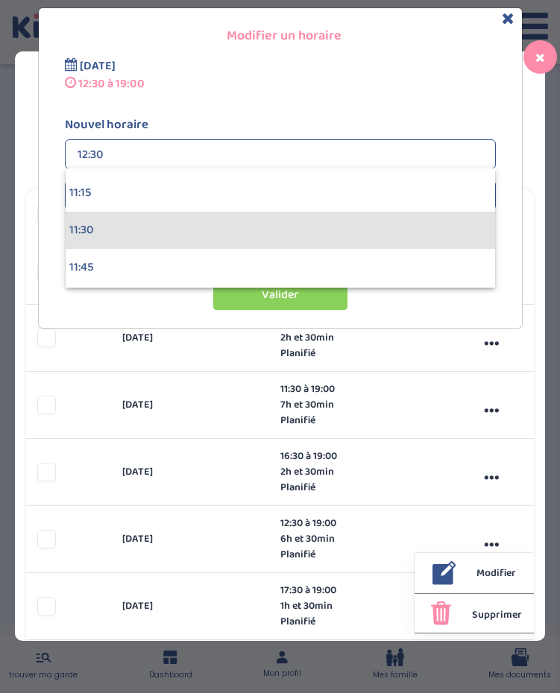
scroll to position [1669, 0]
click at [116, 239] on div "11:30" at bounding box center [280, 232] width 429 height 37
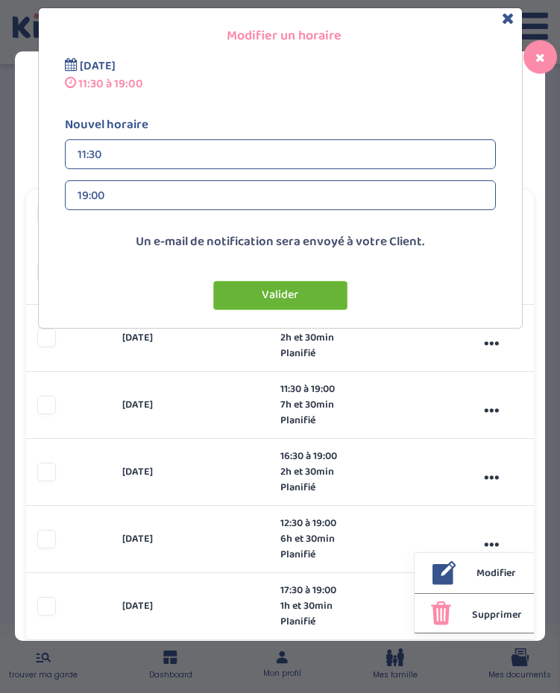
click at [283, 289] on button "Valider" at bounding box center [280, 295] width 134 height 29
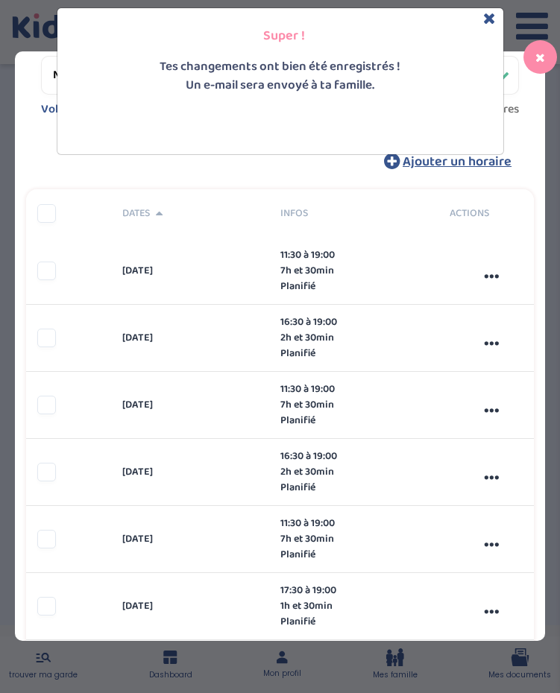
click at [487, 611] on div "Super ! Tes changements ont bien été enregistrés ! Un e-mail sera envoyé à ta f…" at bounding box center [280, 346] width 560 height 693
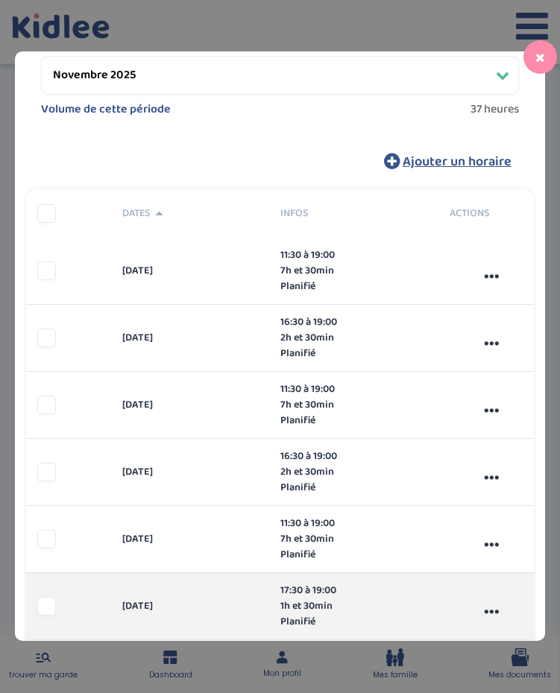
click at [487, 611] on div "..." at bounding box center [491, 607] width 85 height 40
click at [484, 628] on div "Modifier" at bounding box center [474, 640] width 104 height 25
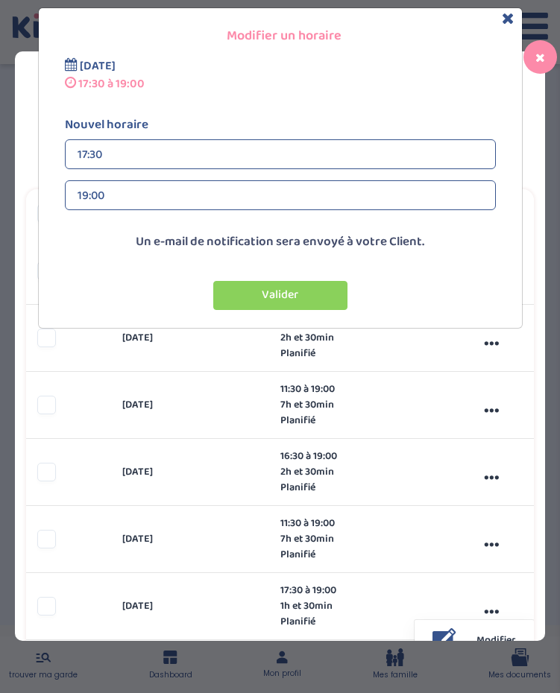
click at [233, 159] on div "17:30" at bounding box center [281, 155] width 406 height 30
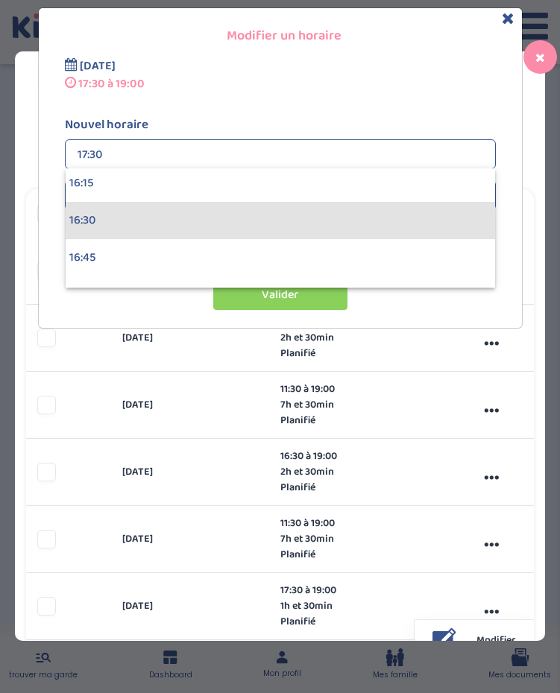
scroll to position [2428, 0]
click at [215, 227] on div "16:30" at bounding box center [280, 219] width 429 height 37
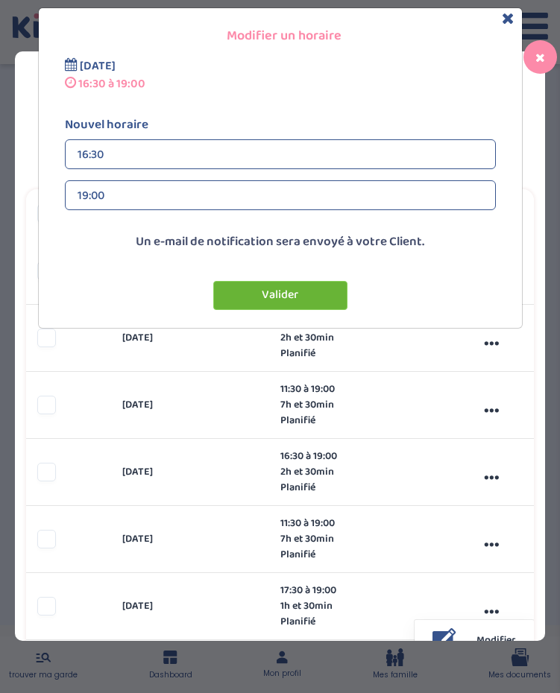
click at [253, 290] on button "Valider" at bounding box center [280, 295] width 134 height 29
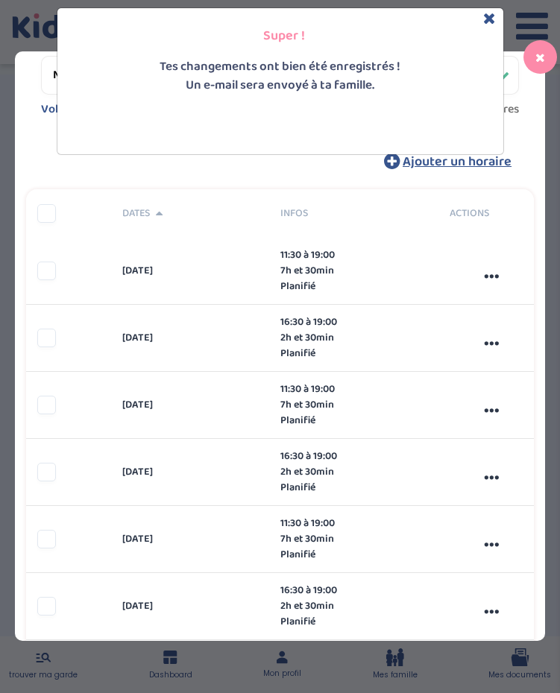
scroll to position [0, 0]
click at [485, 16] on icon "Close" at bounding box center [489, 18] width 13 height 16
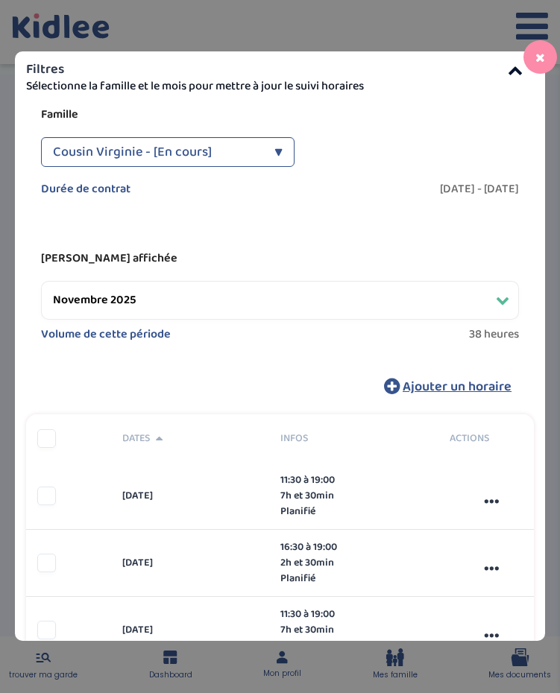
click at [444, 297] on select "Filtrer par mois septembre 2025 octobre 2025 novembre 2025 décembre 2025 janvie…" at bounding box center [280, 300] width 478 height 39
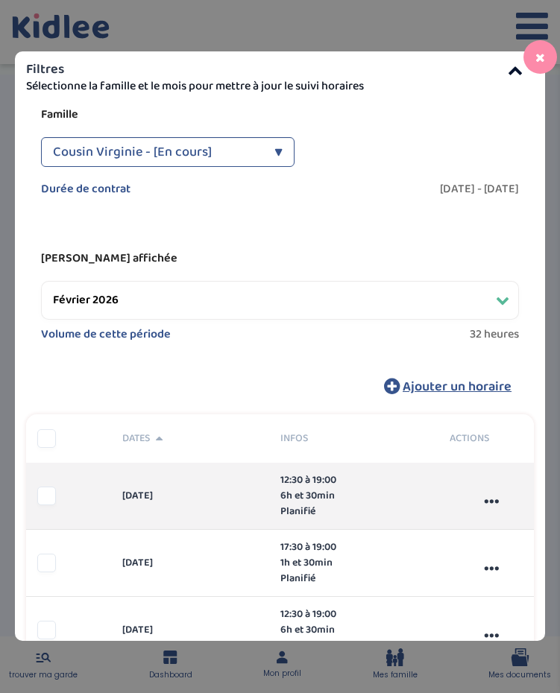
click at [497, 501] on div "..." at bounding box center [491, 496] width 85 height 40
click at [482, 524] on span "Modifier" at bounding box center [496, 531] width 40 height 16
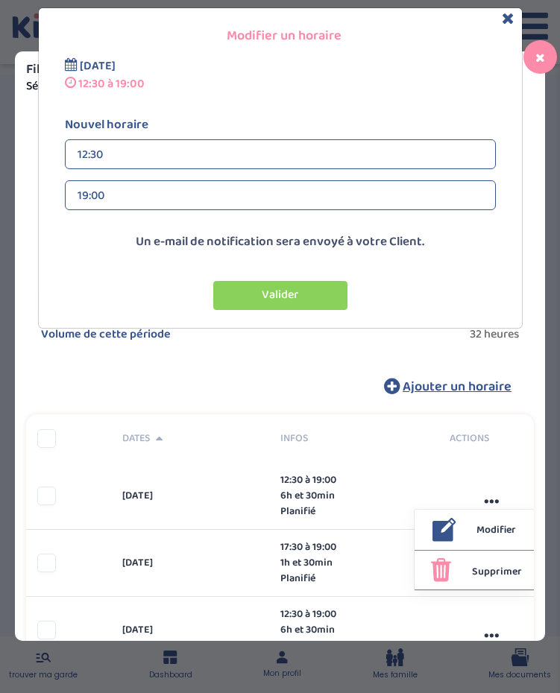
click at [160, 155] on div "12:30" at bounding box center [281, 155] width 406 height 30
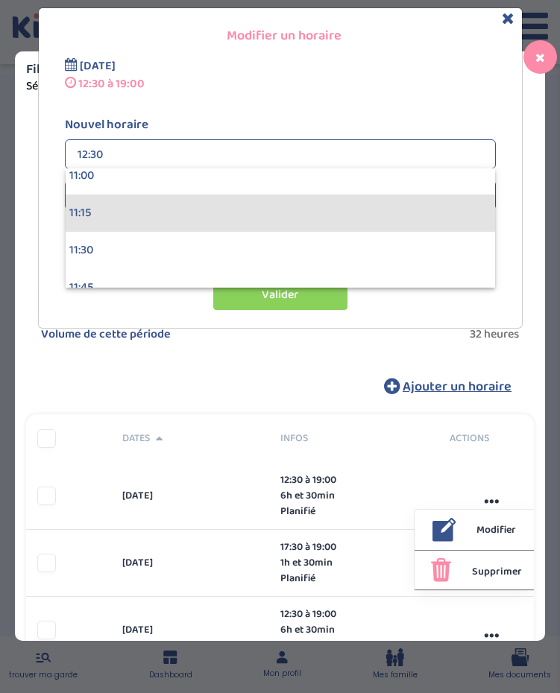
scroll to position [1652, 0]
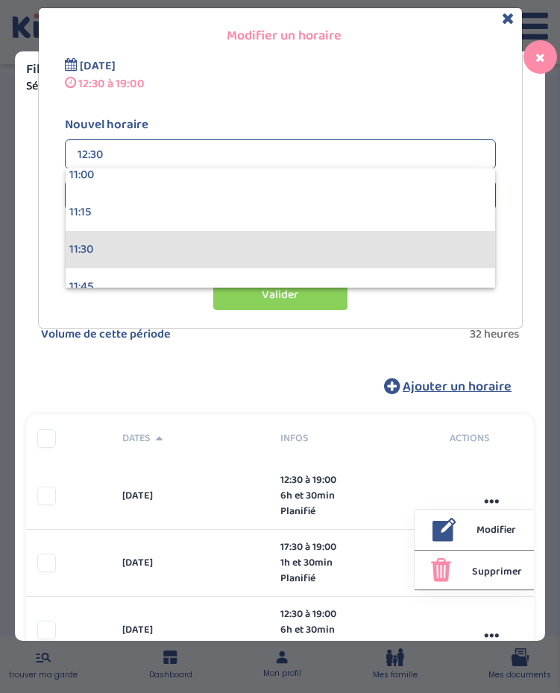
click at [152, 244] on div "11:30" at bounding box center [280, 249] width 429 height 37
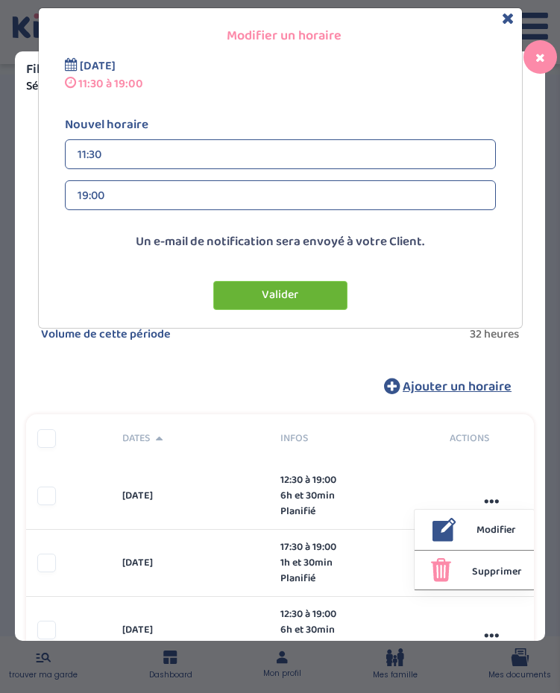
click at [236, 299] on button "Valider" at bounding box center [280, 295] width 134 height 29
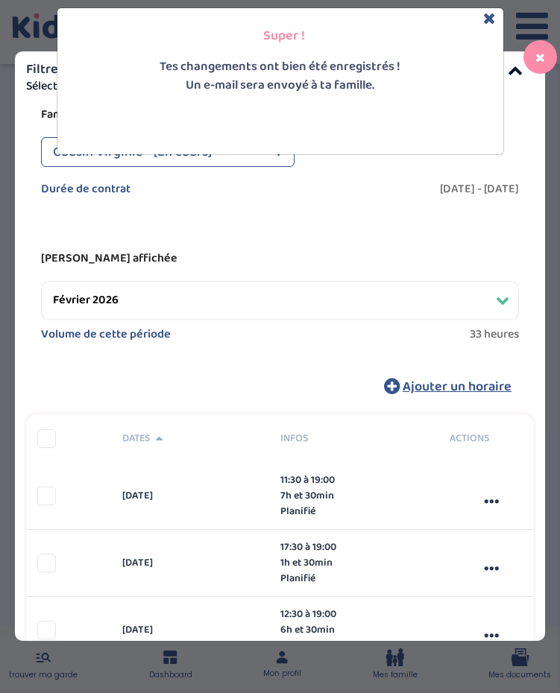
scroll to position [75, 0]
click at [493, 566] on div "Super ! Tes changements ont bien été enregistrés ! Un e-mail sera envoyé à ta f…" at bounding box center [280, 346] width 560 height 693
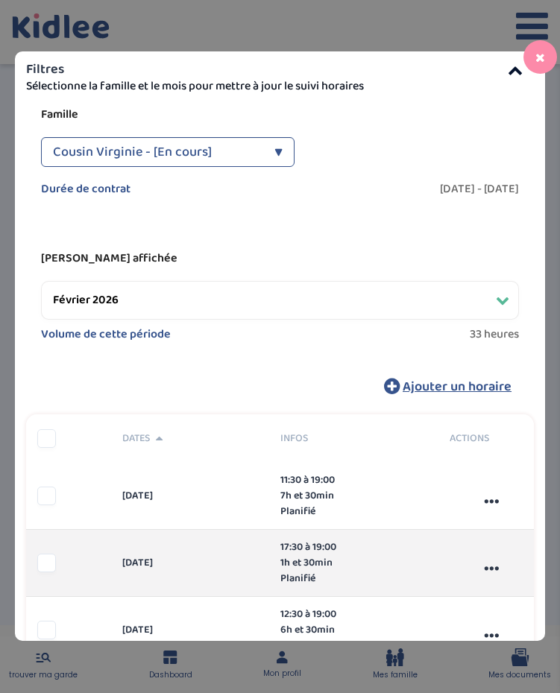
click at [493, 568] on div "..." at bounding box center [491, 563] width 85 height 40
click at [486, 590] on span "Modifier" at bounding box center [496, 598] width 40 height 16
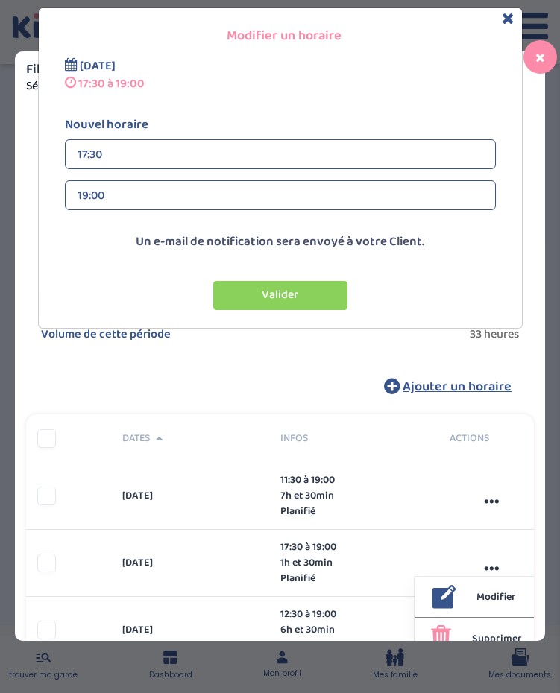
click at [309, 162] on div "17:30" at bounding box center [281, 155] width 406 height 30
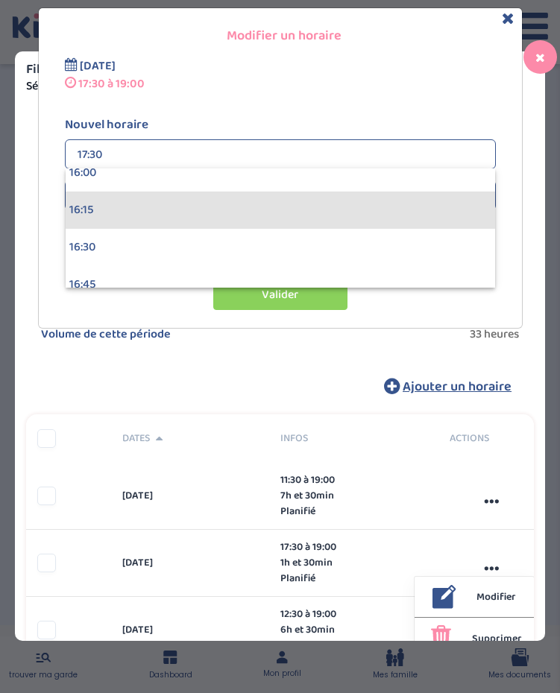
scroll to position [2402, 0]
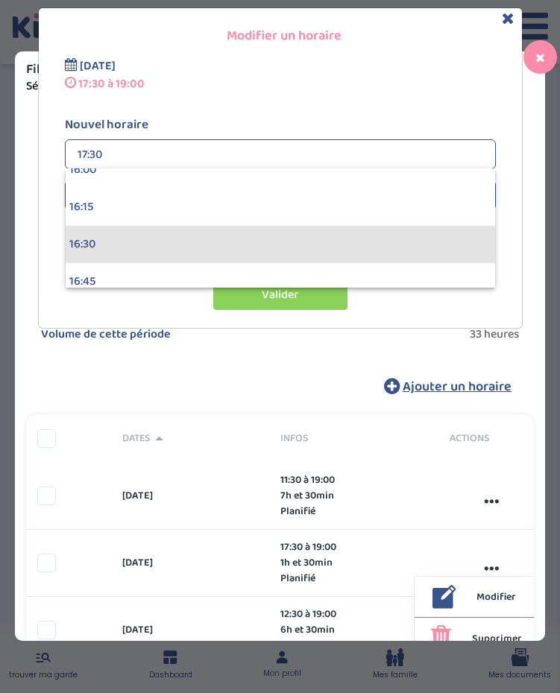
click at [284, 258] on div "16:30" at bounding box center [280, 244] width 429 height 37
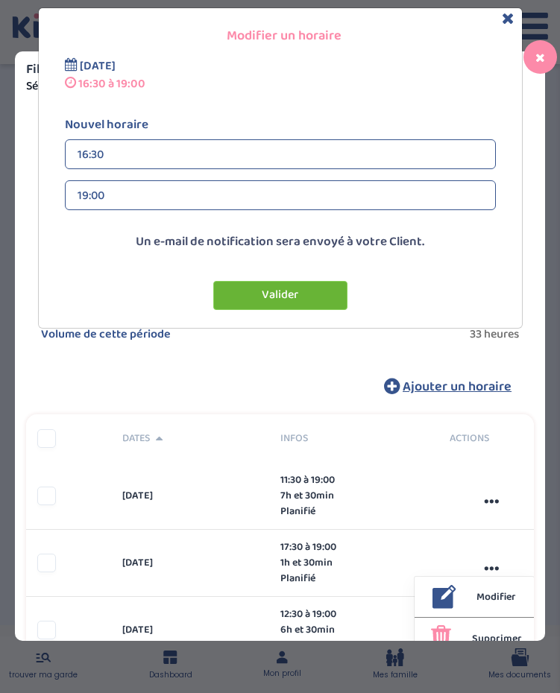
click at [280, 291] on button "Valider" at bounding box center [280, 295] width 134 height 29
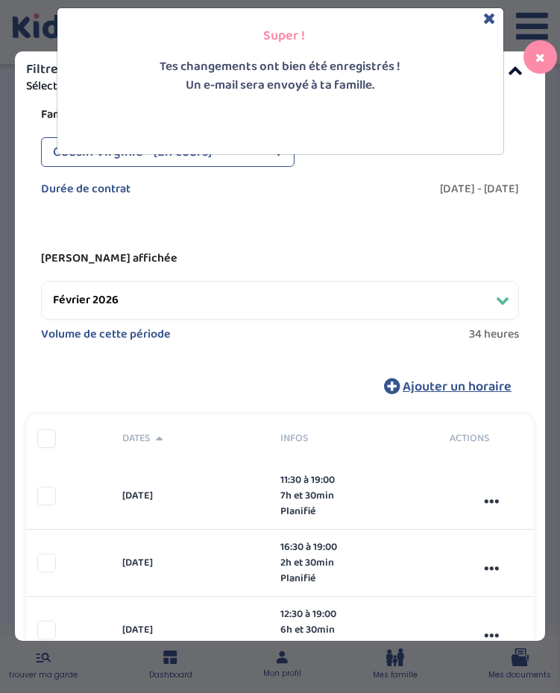
scroll to position [75, 0]
click at [352, 354] on div "Super ! Tes changements ont bien été enregistrés ! Un e-mail sera envoyé à ta f…" at bounding box center [280, 346] width 560 height 693
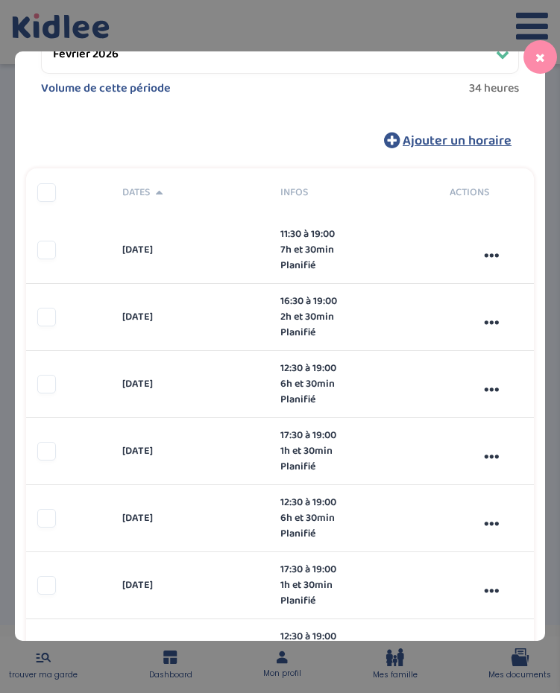
scroll to position [251, 0]
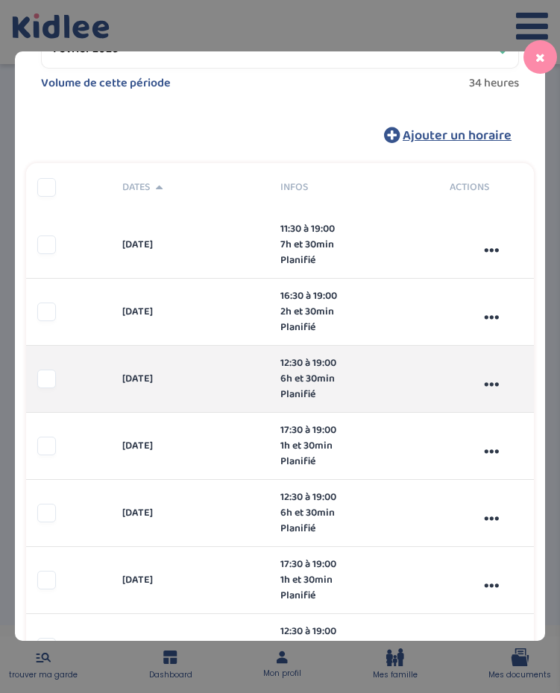
click at [490, 382] on div "..." at bounding box center [491, 379] width 85 height 40
click at [473, 409] on div "Modifier" at bounding box center [474, 412] width 104 height 25
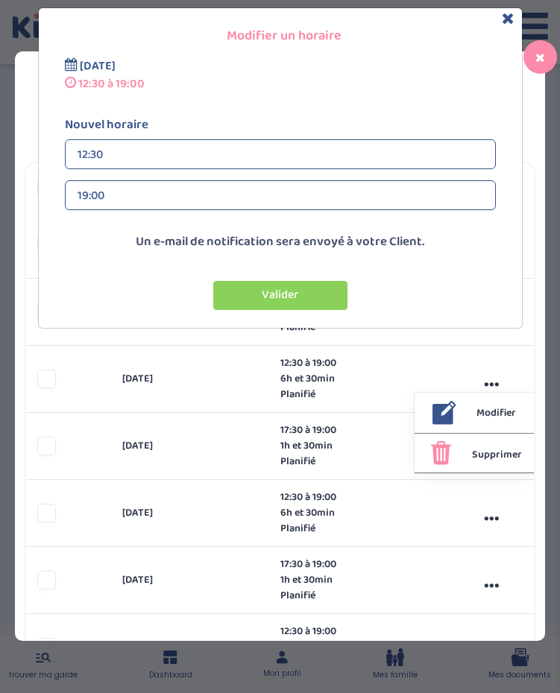
click at [280, 162] on div "12:30" at bounding box center [281, 155] width 406 height 30
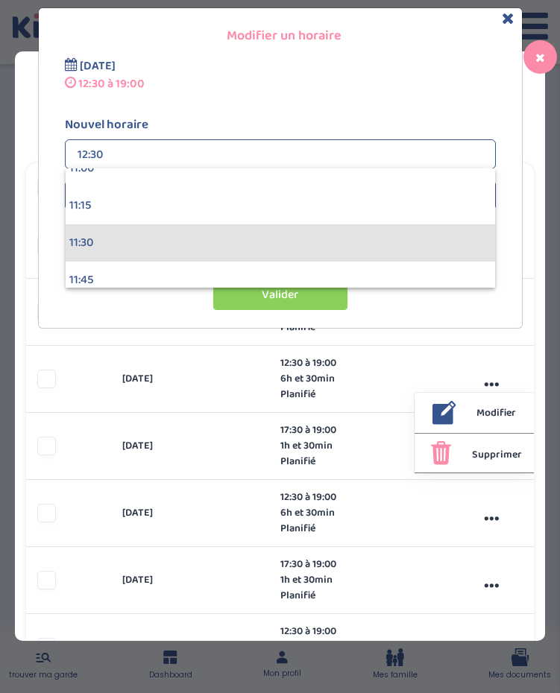
scroll to position [1662, 0]
click at [253, 239] on div "11:30" at bounding box center [280, 239] width 429 height 37
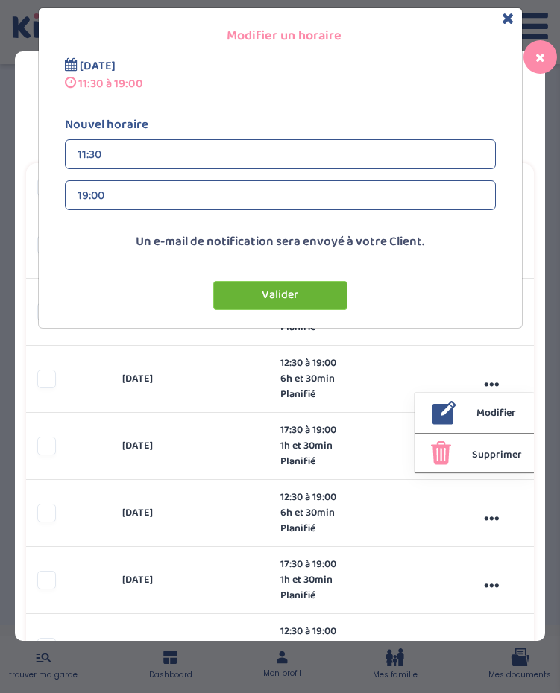
click at [255, 297] on button "Valider" at bounding box center [280, 295] width 134 height 29
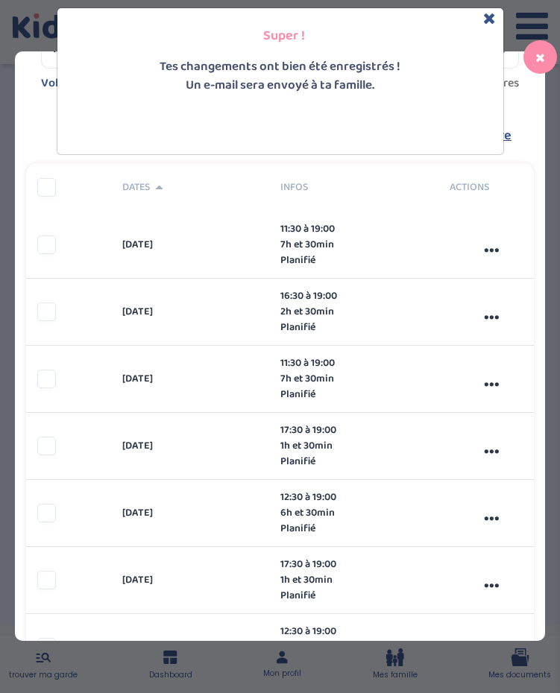
click at [488, 450] on div "Super ! Tes changements ont bien été enregistrés ! Un e-mail sera envoyé à ta f…" at bounding box center [280, 346] width 560 height 693
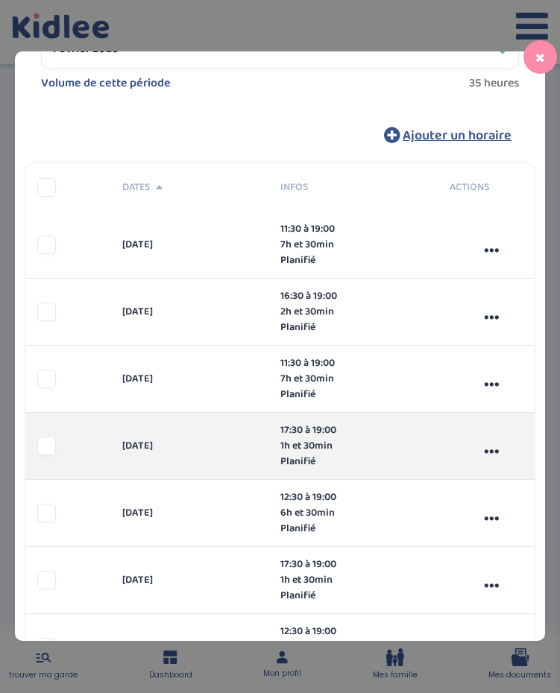
click at [488, 450] on div "..." at bounding box center [491, 446] width 85 height 40
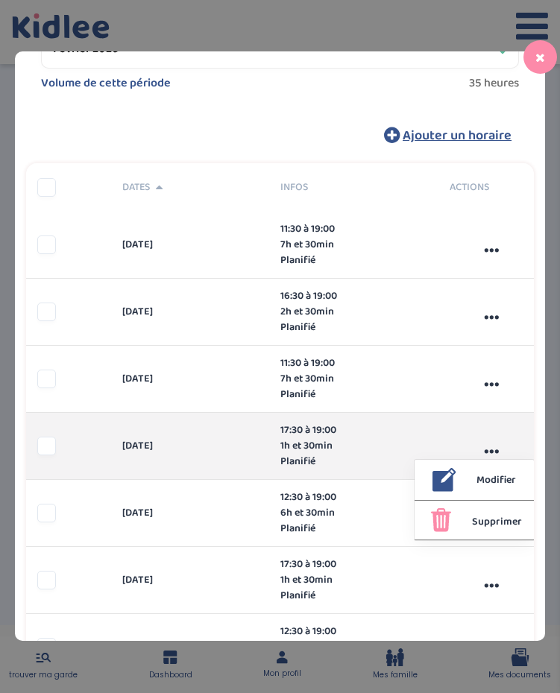
click at [485, 480] on span "Modifier" at bounding box center [496, 481] width 40 height 16
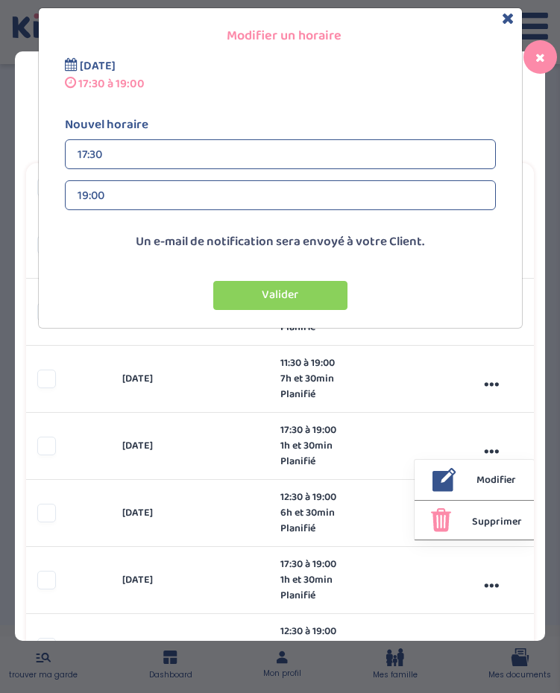
click at [283, 160] on div "17:30" at bounding box center [281, 155] width 406 height 30
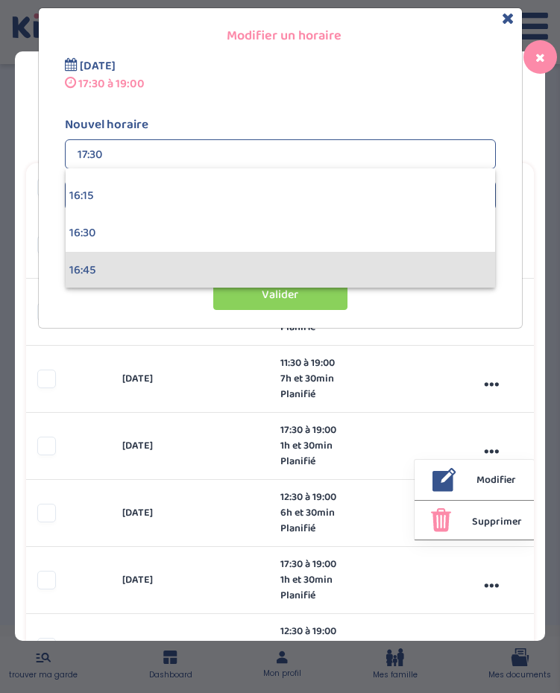
scroll to position [2431, 0]
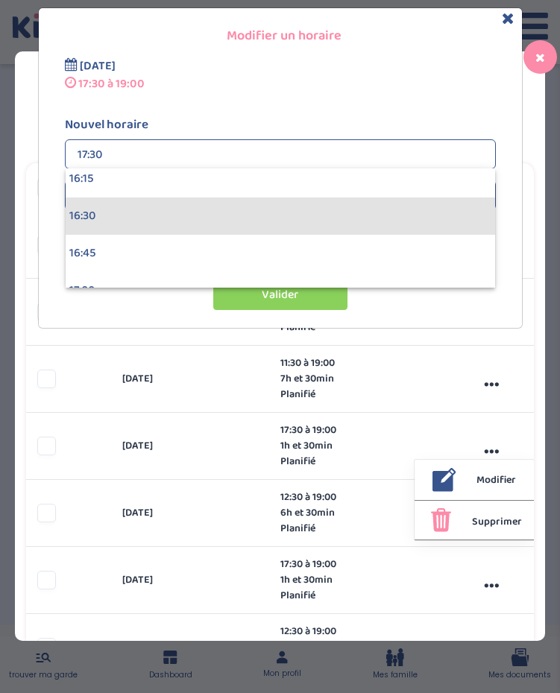
click at [245, 224] on div "16:30" at bounding box center [280, 216] width 429 height 37
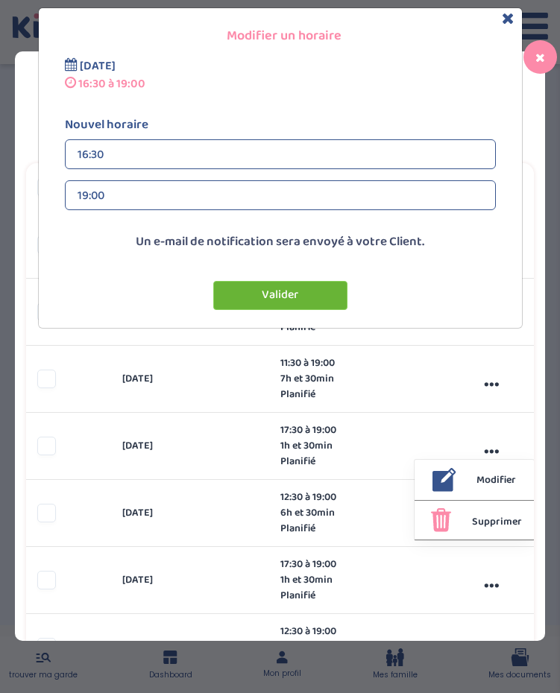
click at [280, 287] on button "Valider" at bounding box center [280, 295] width 134 height 29
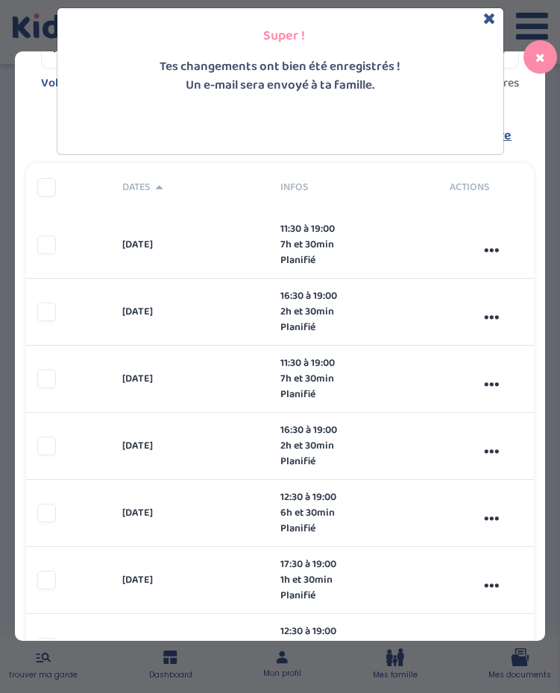
scroll to position [75, 0]
click at [487, 512] on div "Super ! Tes changements ont bien été enregistrés ! Un e-mail sera envoyé à ta f…" at bounding box center [280, 346] width 560 height 693
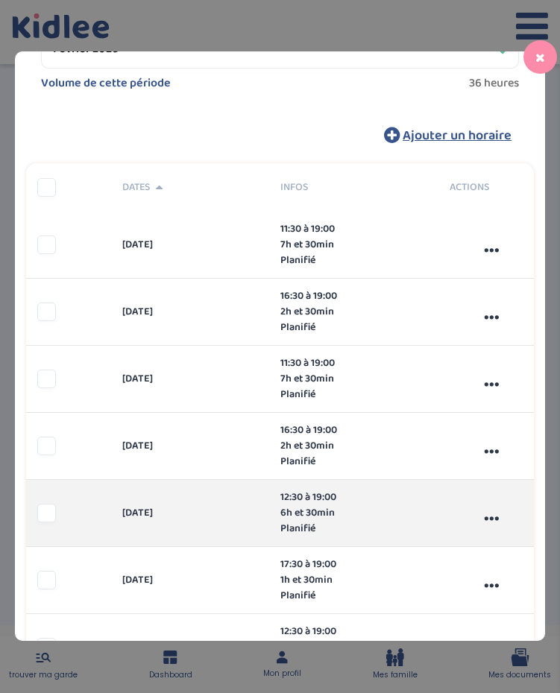
click at [493, 518] on div "..." at bounding box center [491, 513] width 85 height 40
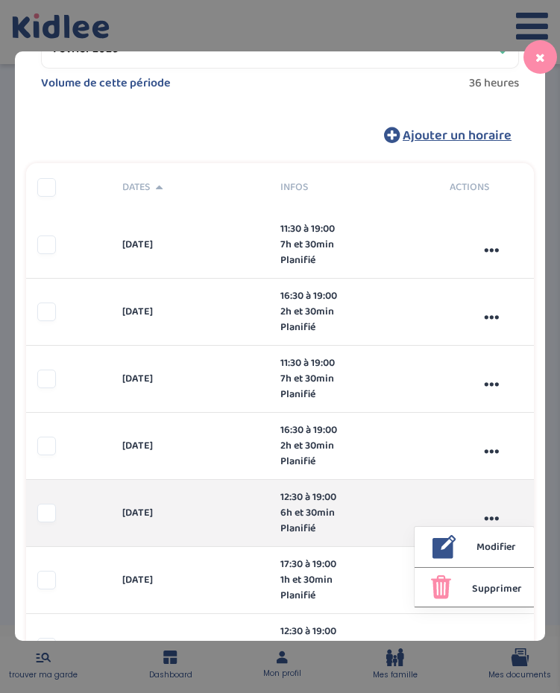
click at [496, 549] on span "Modifier" at bounding box center [496, 548] width 40 height 16
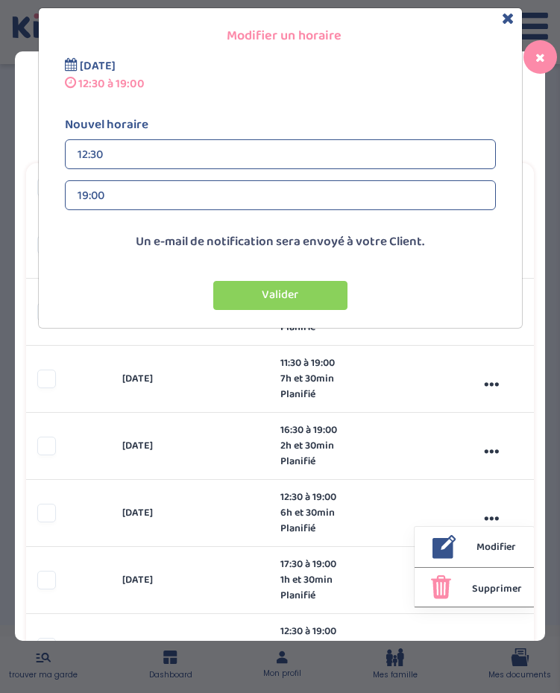
click at [183, 149] on div "12:30" at bounding box center [281, 155] width 406 height 30
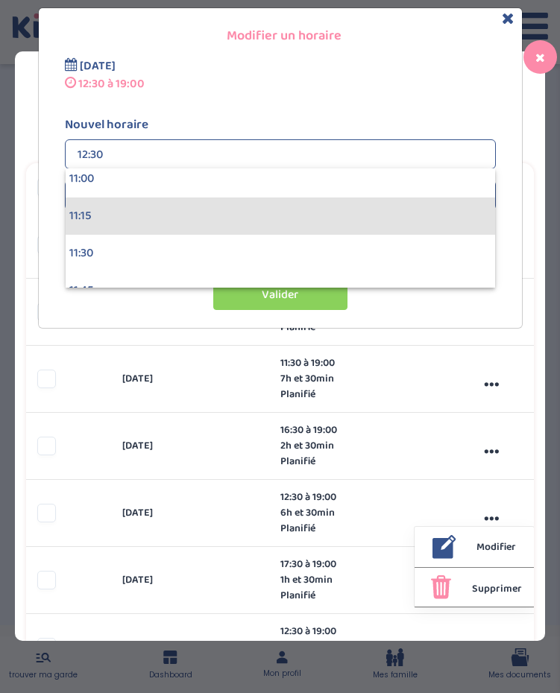
scroll to position [1659, 0]
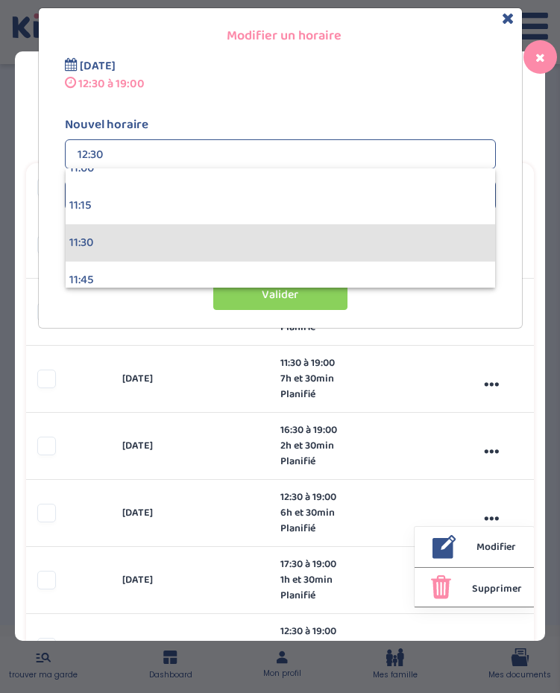
click at [146, 241] on div "11:30" at bounding box center [280, 242] width 429 height 37
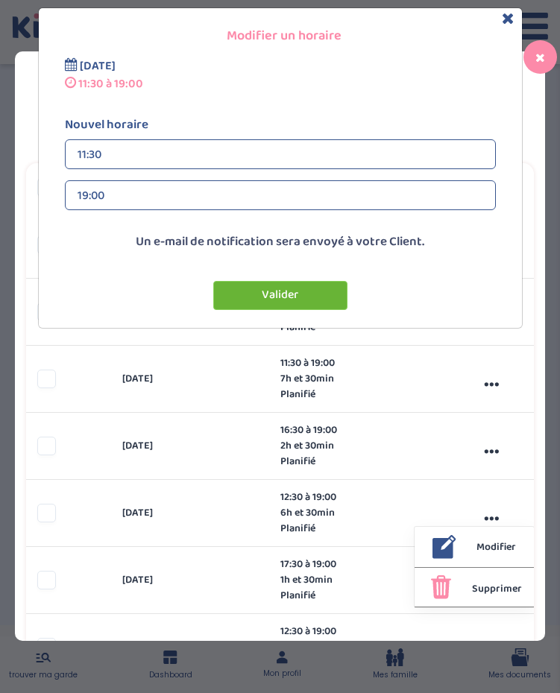
click at [230, 299] on button "Valider" at bounding box center [280, 295] width 134 height 29
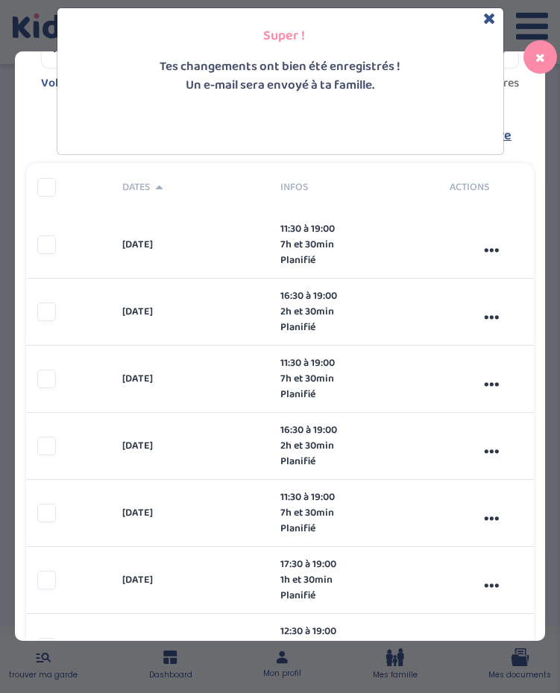
click at [491, 584] on div "Super ! Tes changements ont bien été enregistrés ! Un e-mail sera envoyé à ta f…" at bounding box center [280, 346] width 560 height 693
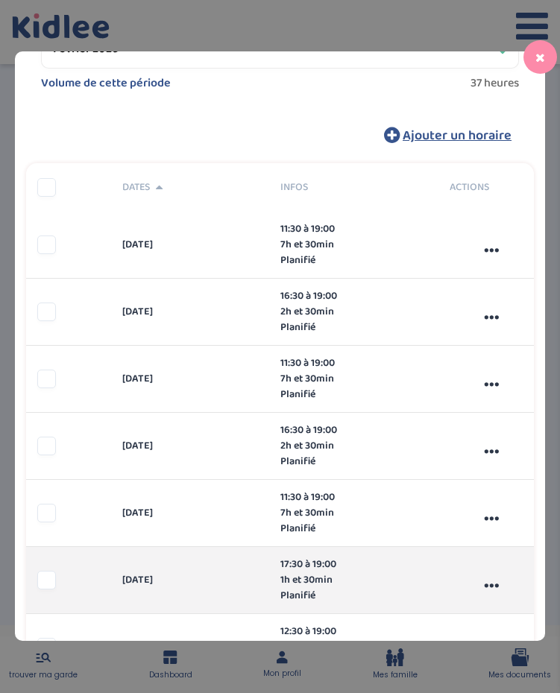
click at [491, 584] on div "..." at bounding box center [491, 581] width 85 height 40
click at [492, 616] on span "Modifier" at bounding box center [496, 615] width 40 height 16
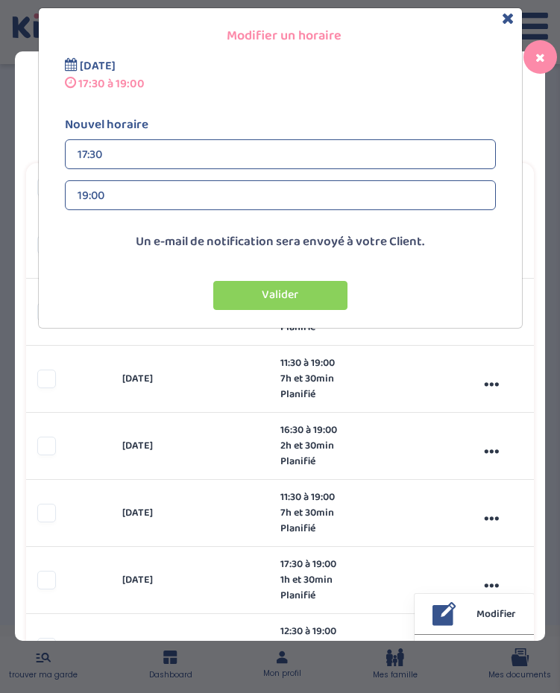
click at [196, 155] on div "17:30" at bounding box center [281, 155] width 406 height 30
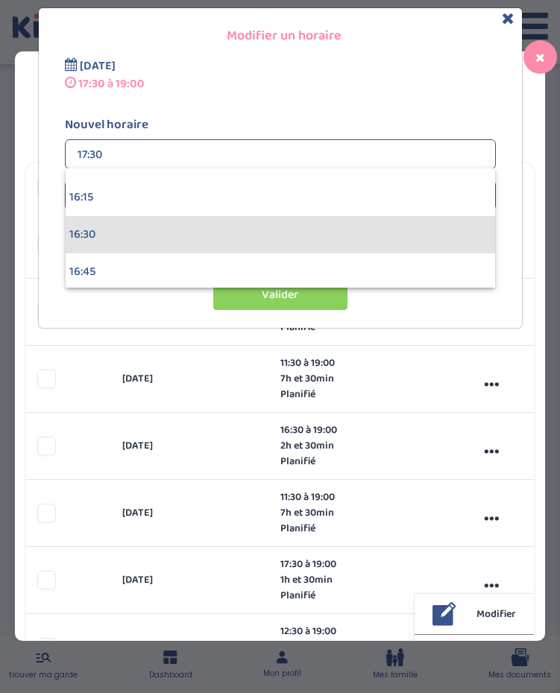
scroll to position [2411, 0]
click at [183, 224] on div "16:30" at bounding box center [280, 235] width 429 height 37
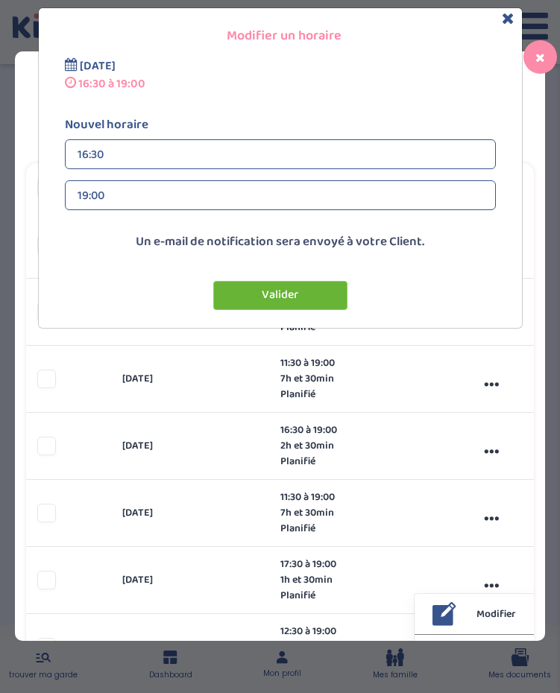
click at [233, 293] on button "Valider" at bounding box center [280, 295] width 134 height 29
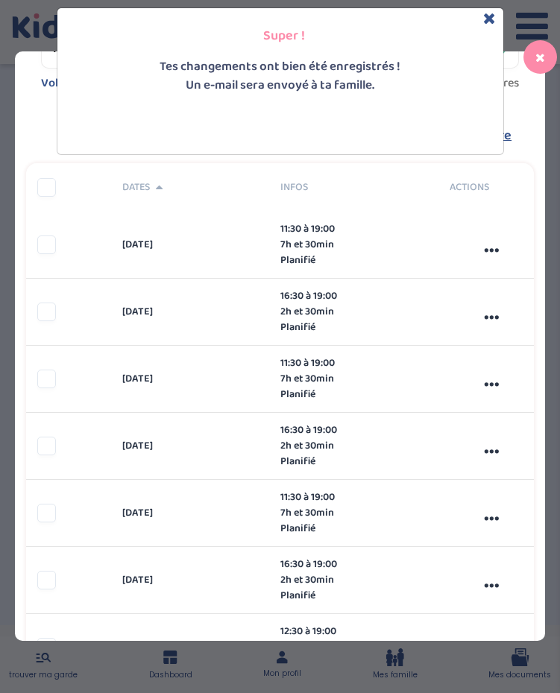
scroll to position [75, 0]
click at [486, 18] on icon "Close" at bounding box center [489, 18] width 13 height 16
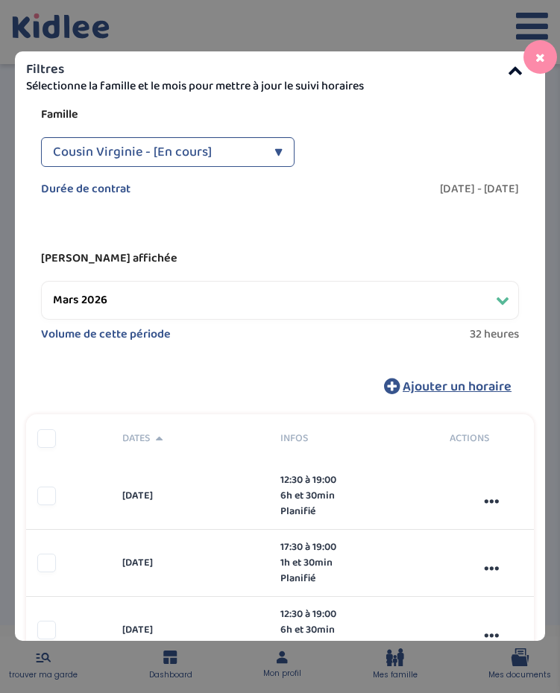
scroll to position [0, 0]
click at [256, 300] on select "Filtrer par mois septembre 2025 octobre 2025 novembre 2025 décembre 2025 janvie…" at bounding box center [280, 300] width 478 height 39
select select "juin 2026"
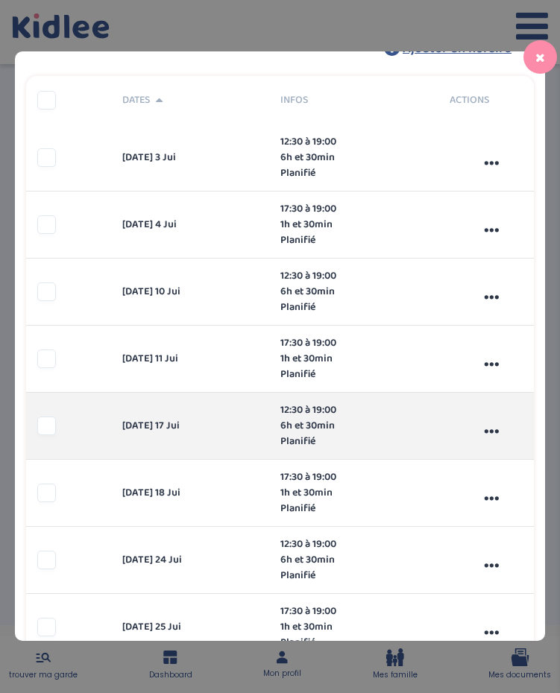
scroll to position [337, 0]
